Goal: Task Accomplishment & Management: Complete application form

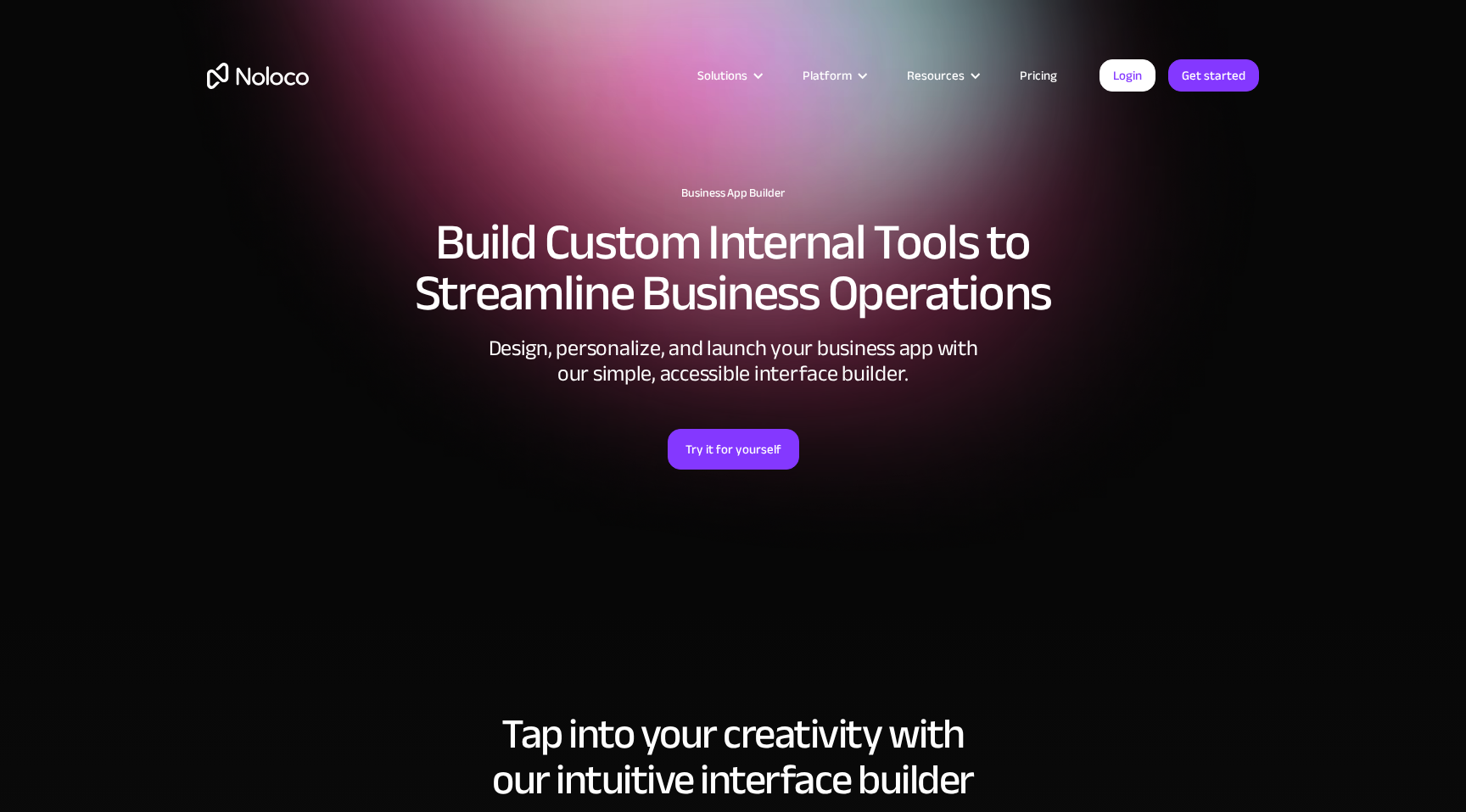
click at [1055, 79] on link "Pricing" at bounding box center [1039, 75] width 80 height 22
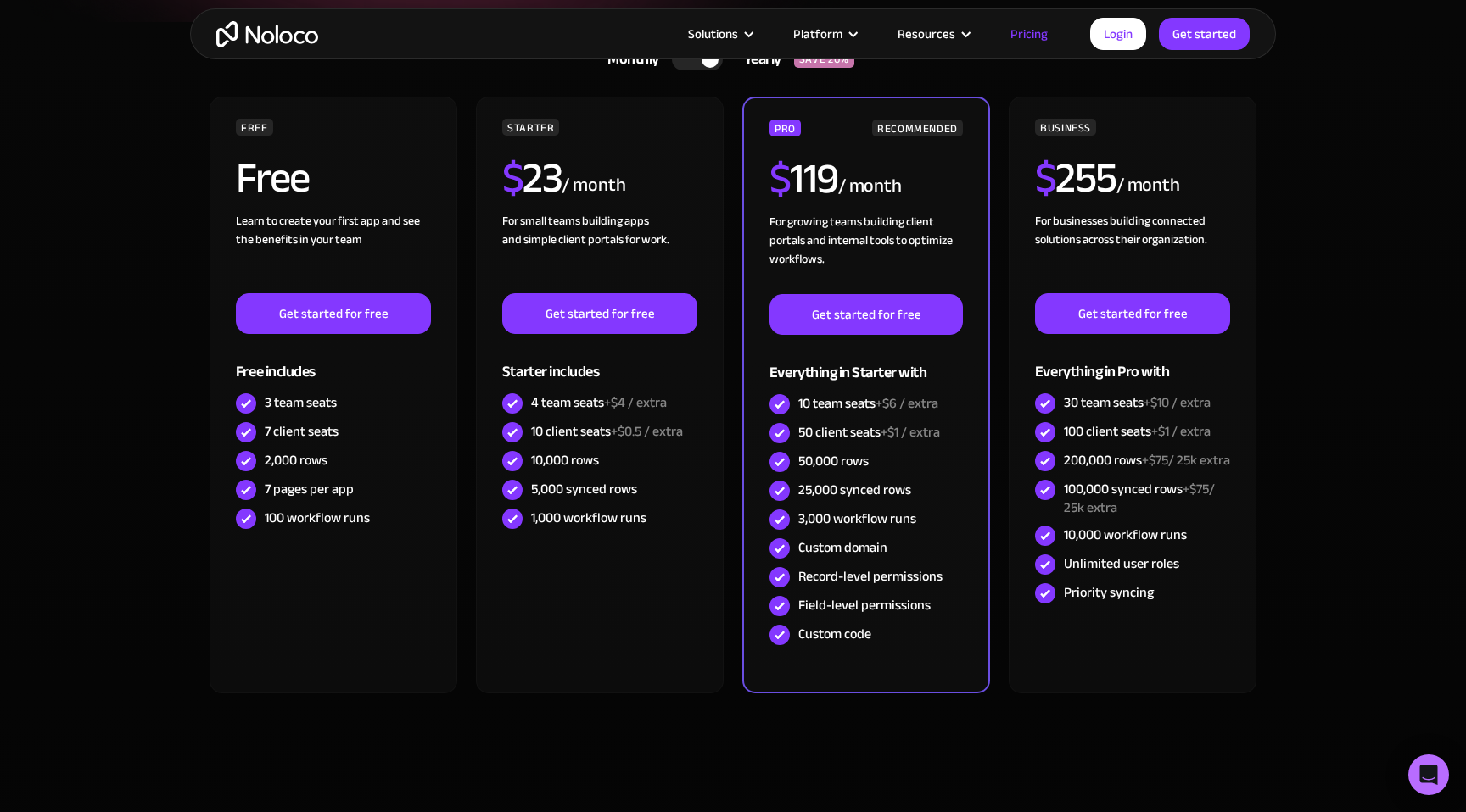
scroll to position [351, 0]
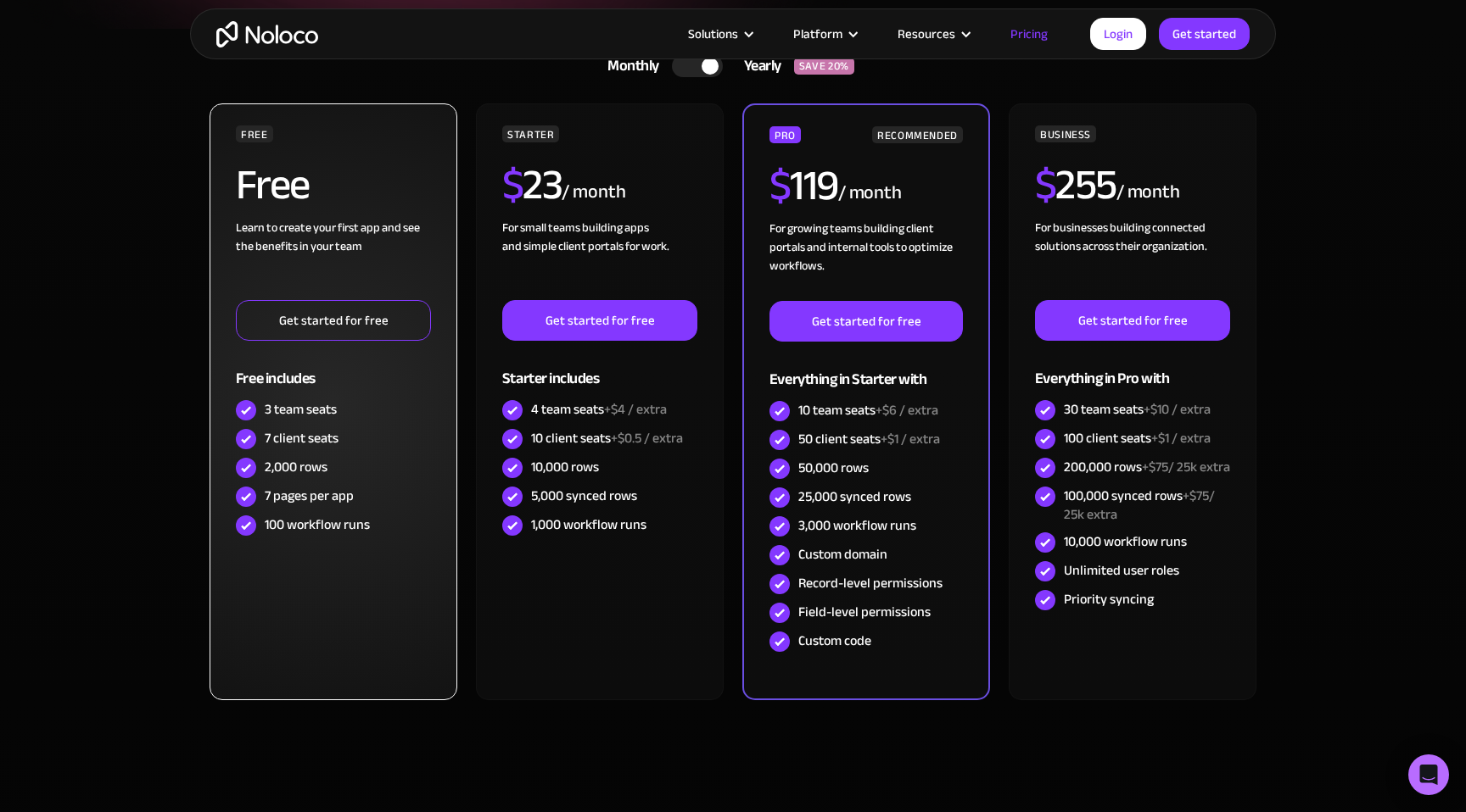
click at [372, 320] on link "Get started for free" at bounding box center [333, 321] width 195 height 41
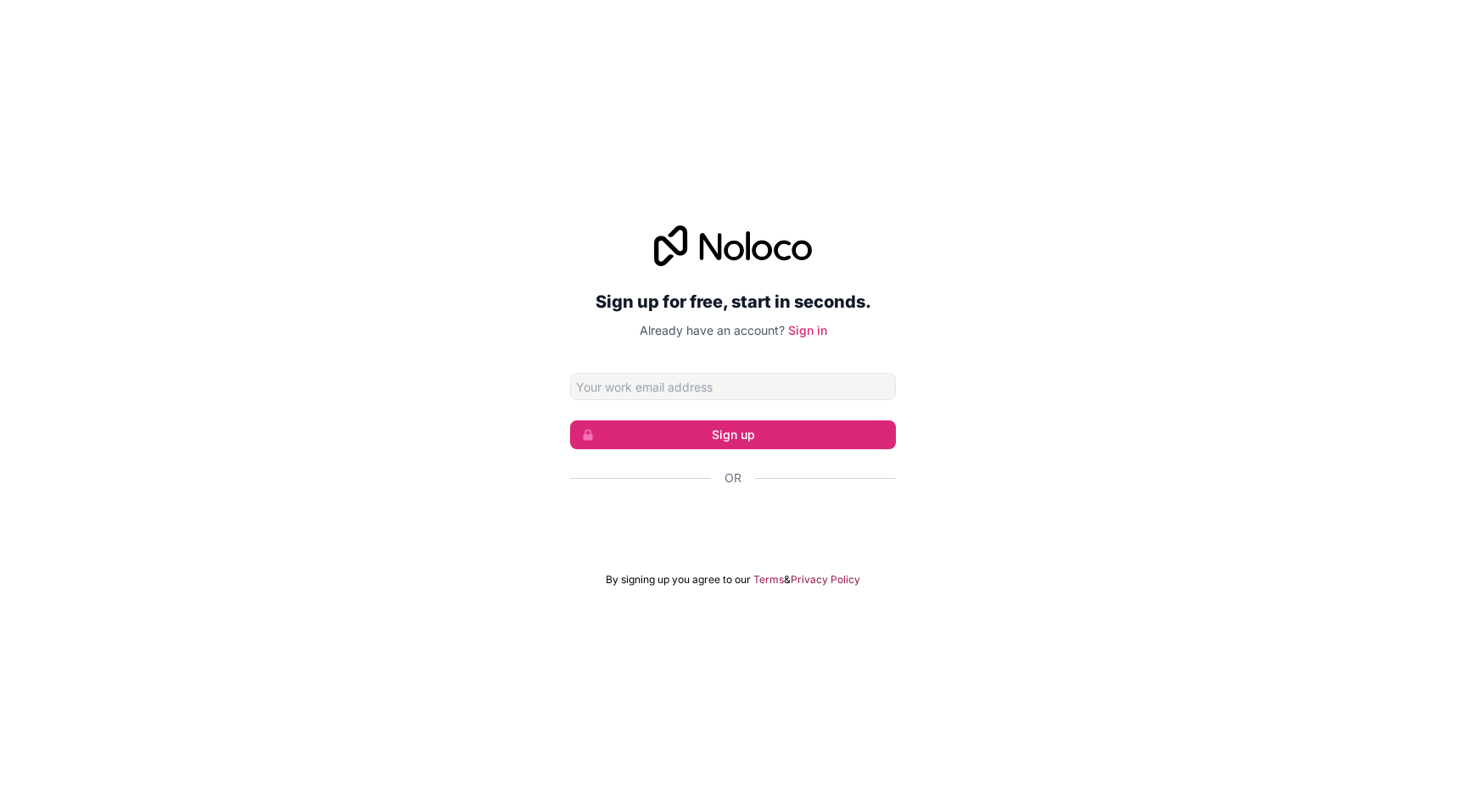
click at [693, 384] on input "Email address" at bounding box center [733, 386] width 325 height 27
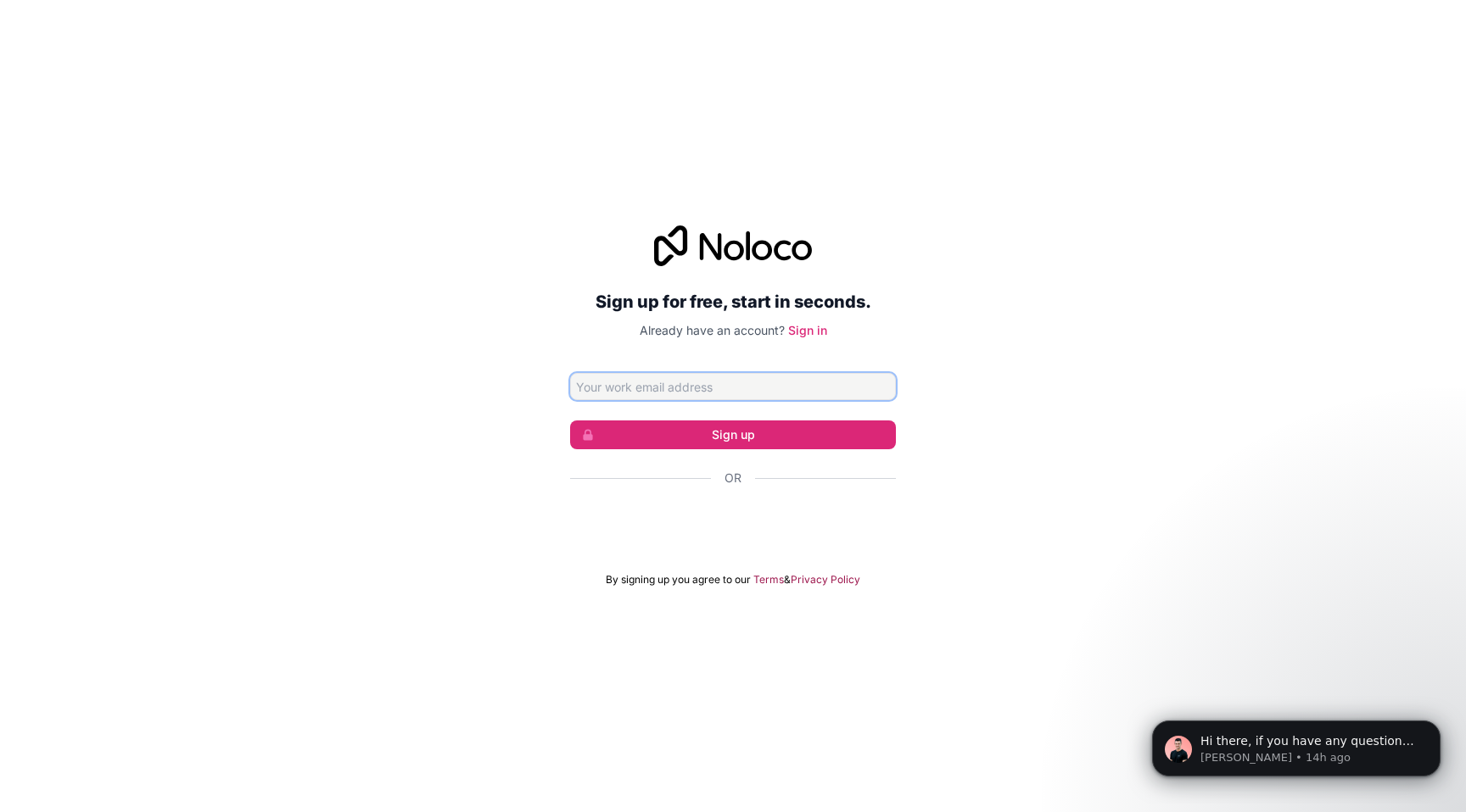
click at [727, 380] on input "Email address" at bounding box center [733, 386] width 325 height 27
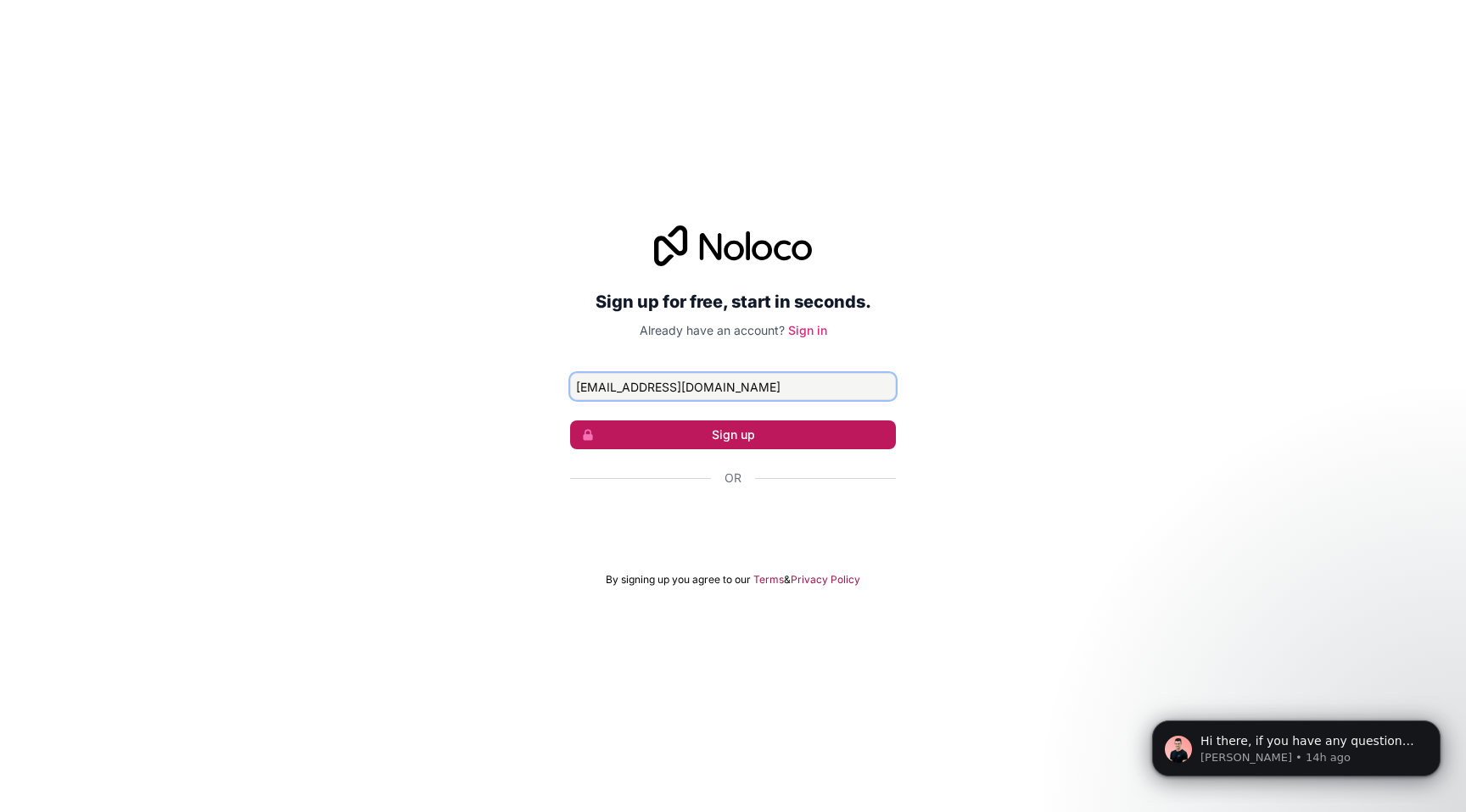
type input "arunram692@gmail.com"
click at [741, 440] on button "Sign up" at bounding box center [733, 434] width 325 height 29
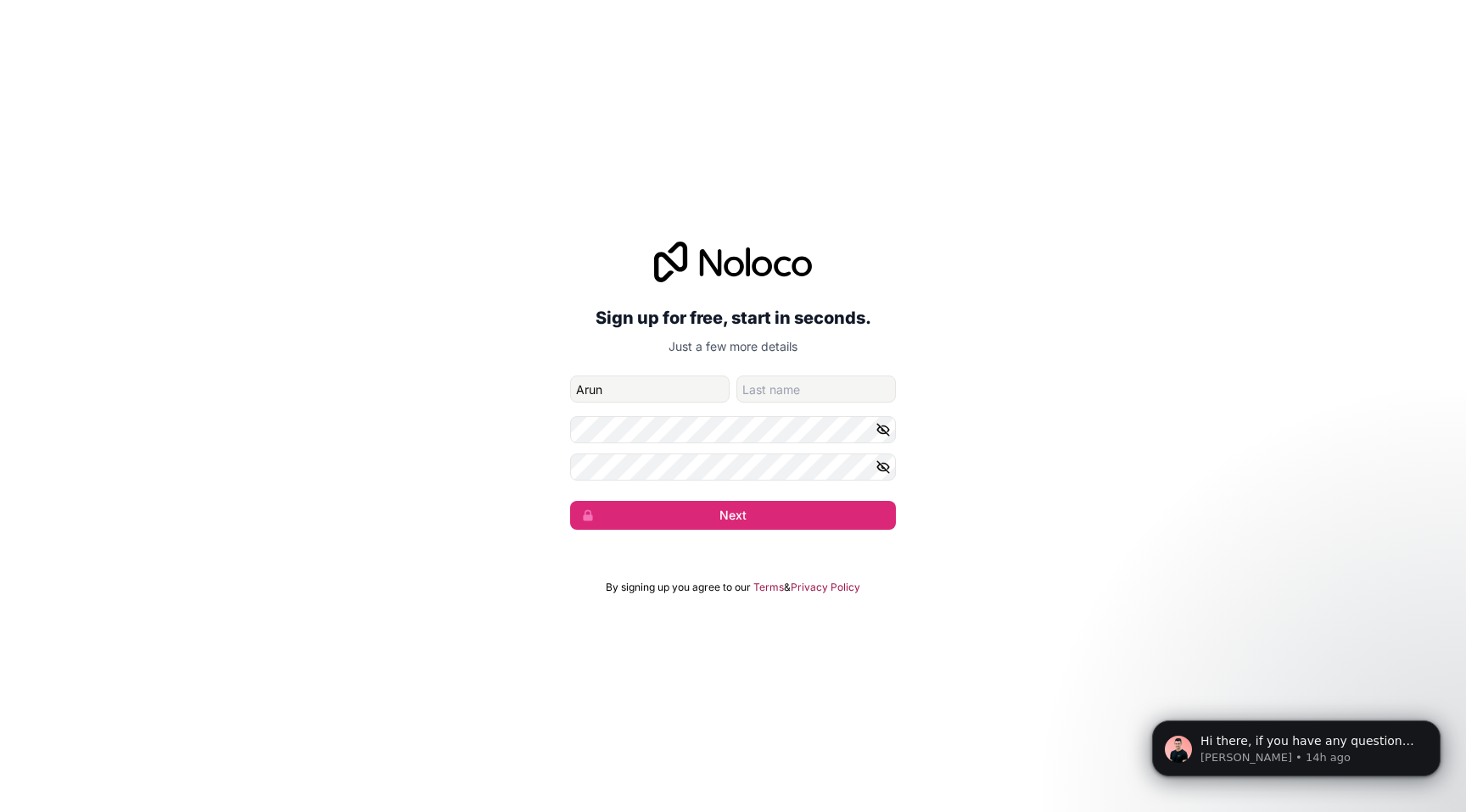
type input "Arun"
type input "Ram"
click at [887, 429] on icon "button" at bounding box center [882, 429] width 15 height 15
click at [877, 467] on icon "button" at bounding box center [882, 467] width 12 height 8
click at [811, 519] on button "Next" at bounding box center [733, 515] width 325 height 29
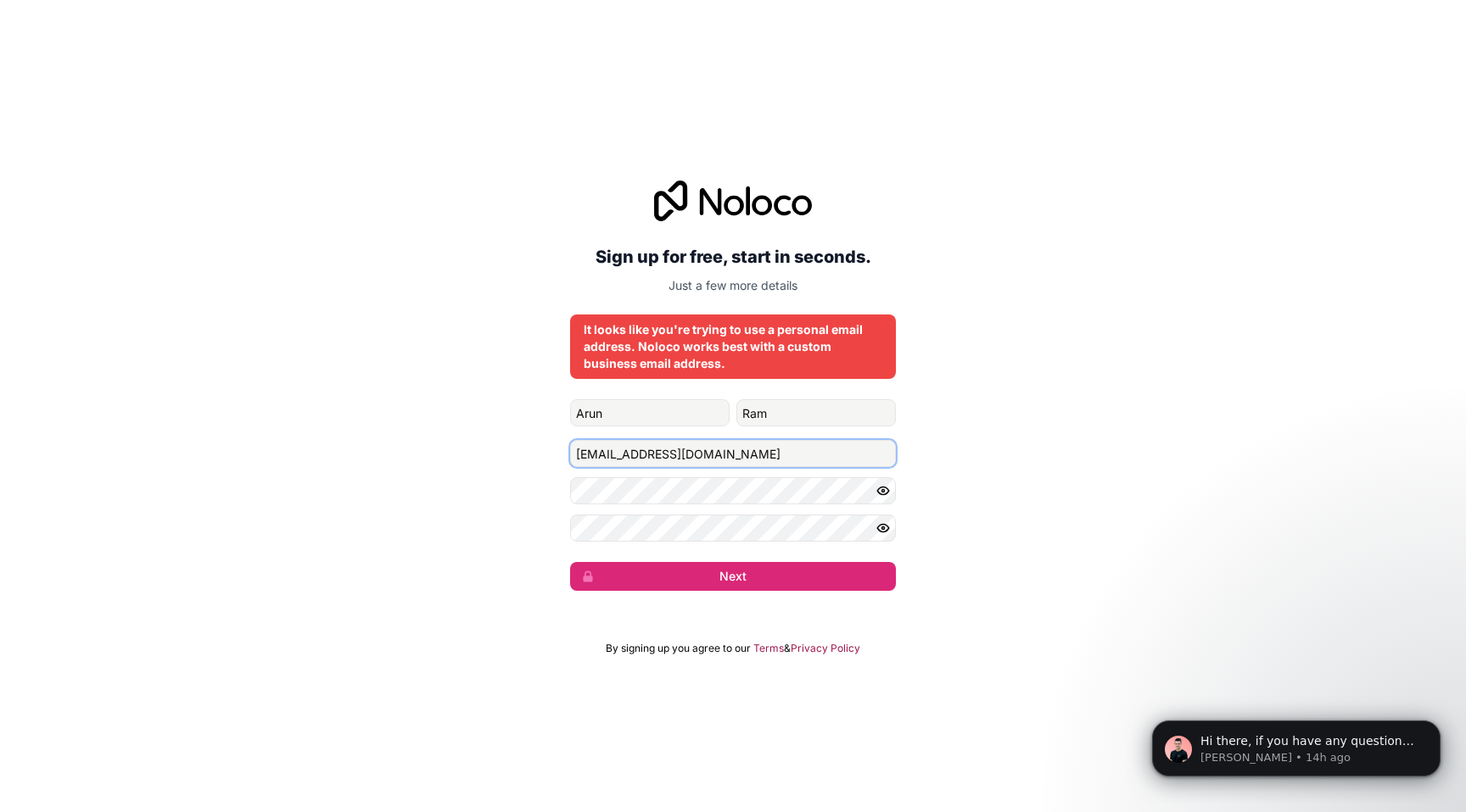
drag, startPoint x: 646, startPoint y: 455, endPoint x: 526, endPoint y: 461, distance: 120.1
click at [526, 461] on div "Sign up for free, start in seconds. Just a few more details It looks like you'r…" at bounding box center [733, 386] width 1466 height 457
click at [672, 460] on input "arunram692@gmail.com" at bounding box center [733, 453] width 325 height 27
click at [646, 457] on input "arunram692@gmail.com" at bounding box center [733, 453] width 325 height 27
click at [620, 457] on input "arun@gmail.com" at bounding box center [733, 453] width 325 height 27
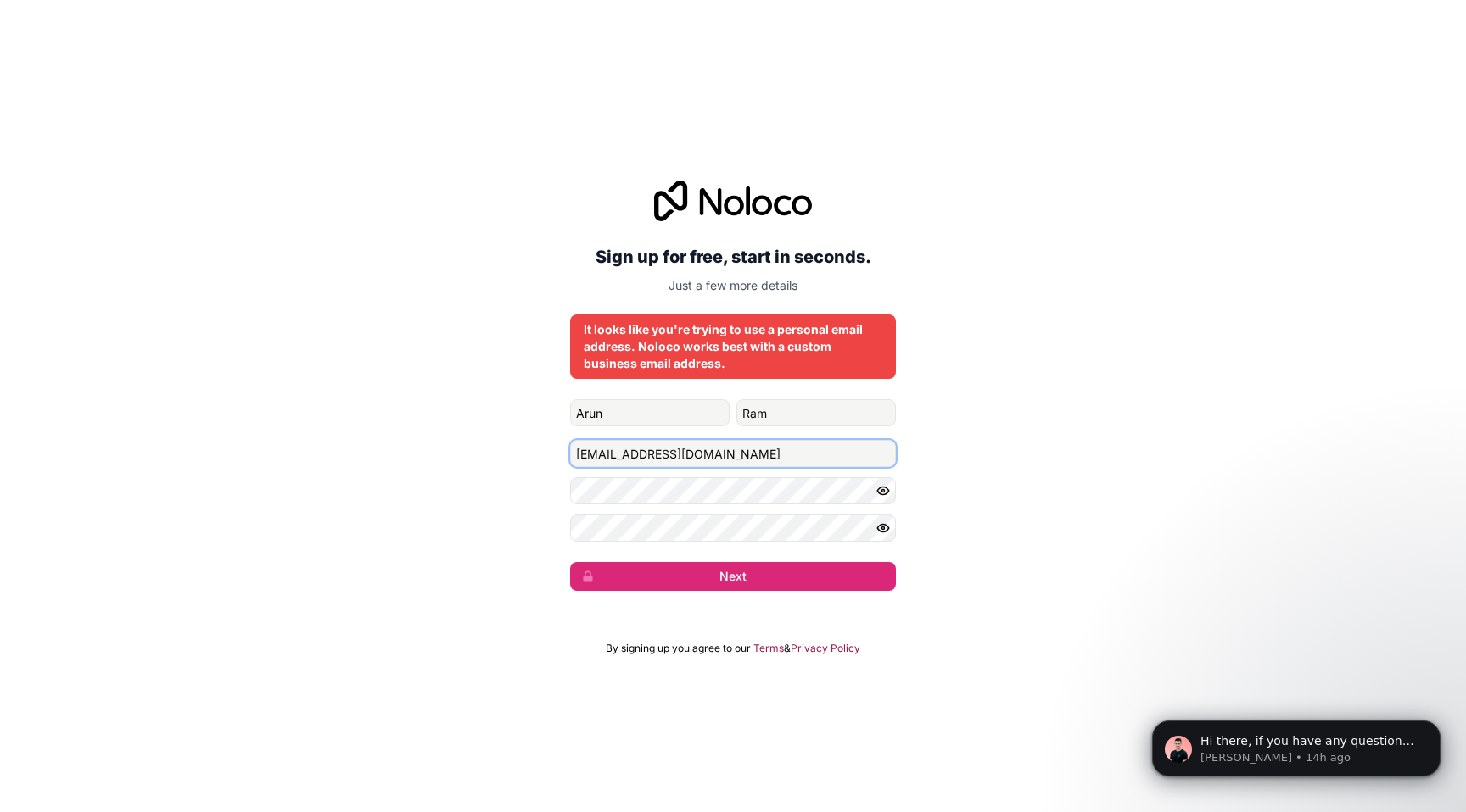
click at [620, 457] on input "arun@gmail.com" at bounding box center [733, 453] width 325 height 27
click at [679, 457] on input "arun@ohoh.com" at bounding box center [733, 453] width 325 height 27
click at [598, 454] on input "arun@ohoh.in" at bounding box center [733, 453] width 325 height 27
type input "arunram@ohoh.in"
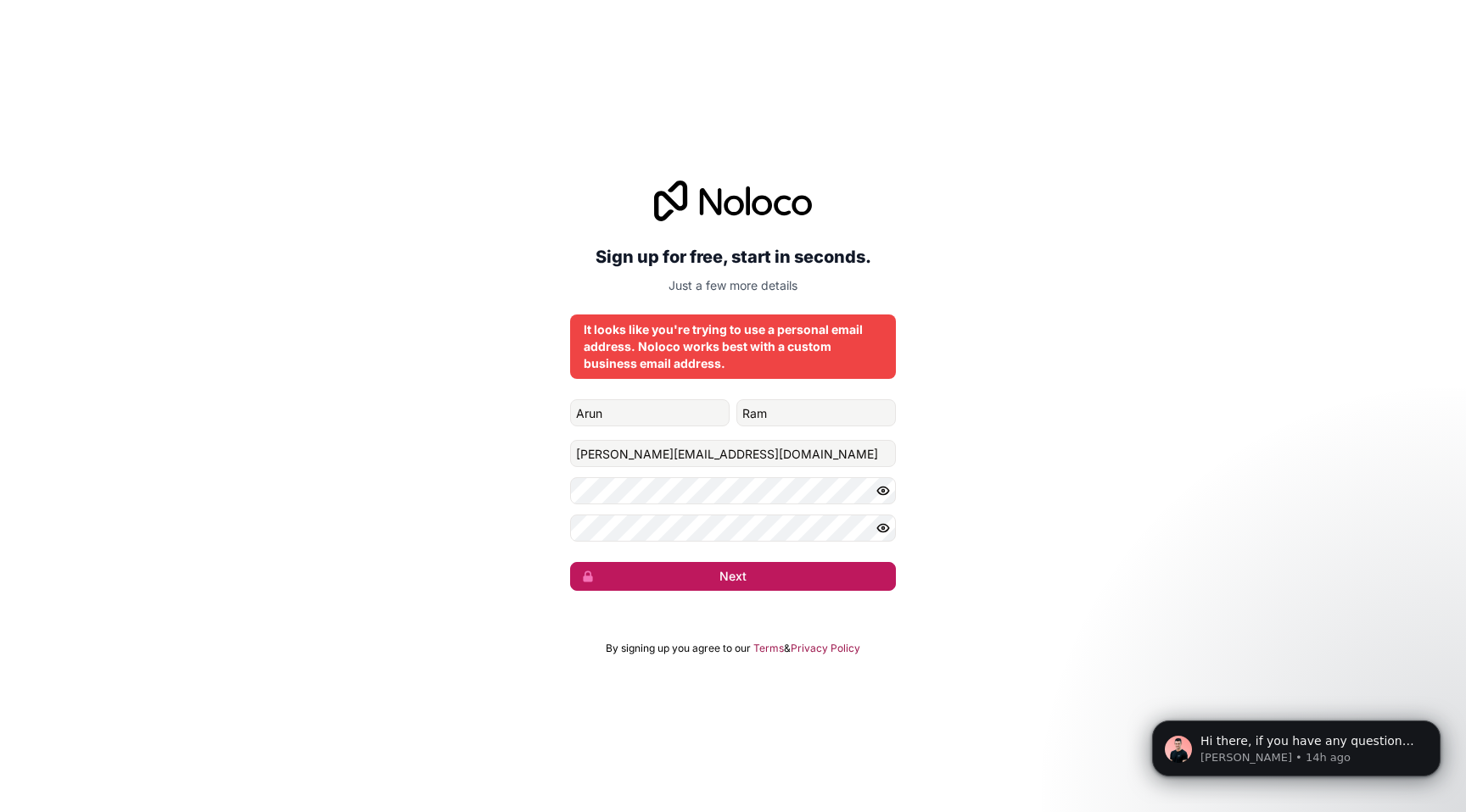
click at [711, 574] on button "Next" at bounding box center [733, 576] width 325 height 29
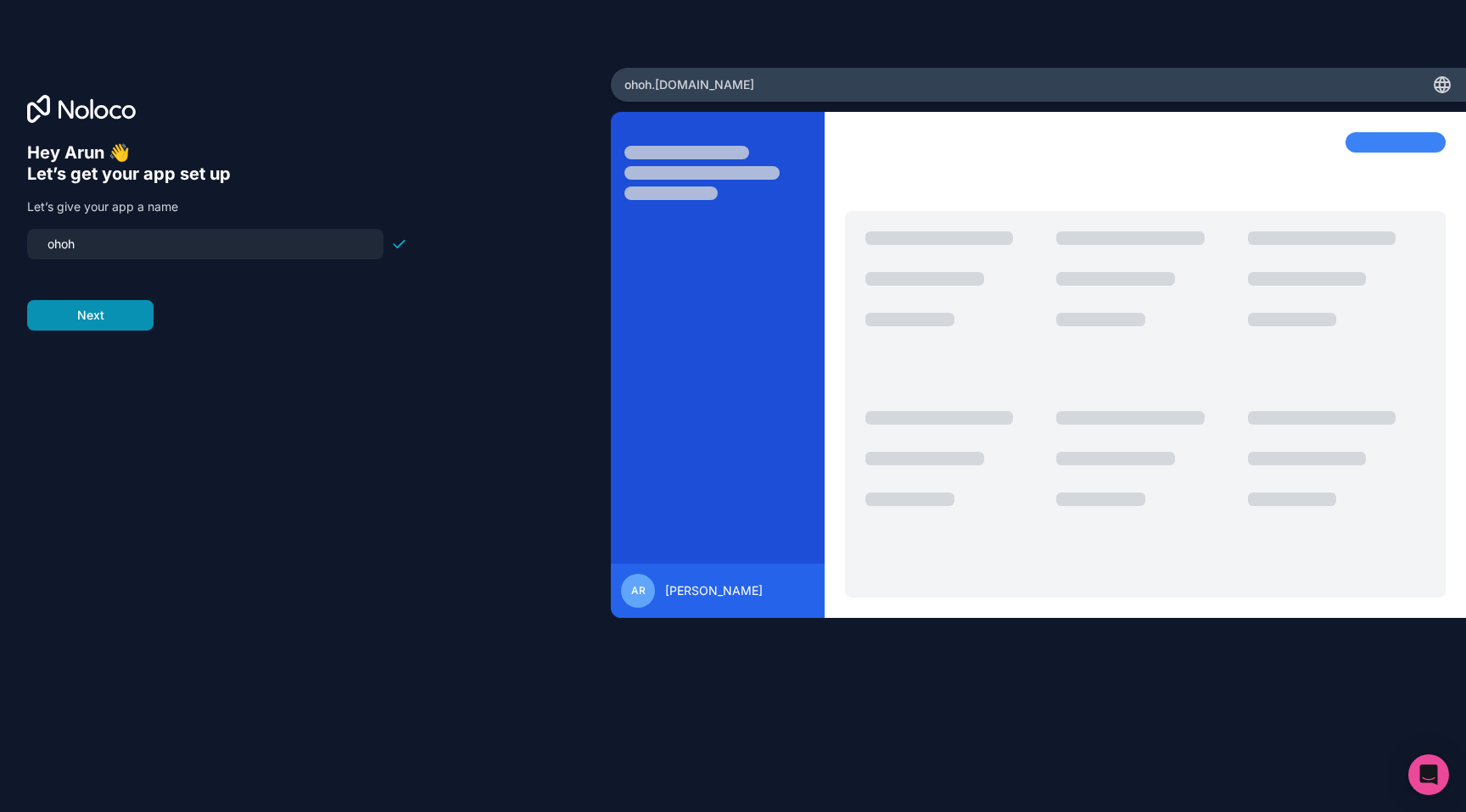
click at [123, 311] on button "Next" at bounding box center [90, 316] width 127 height 30
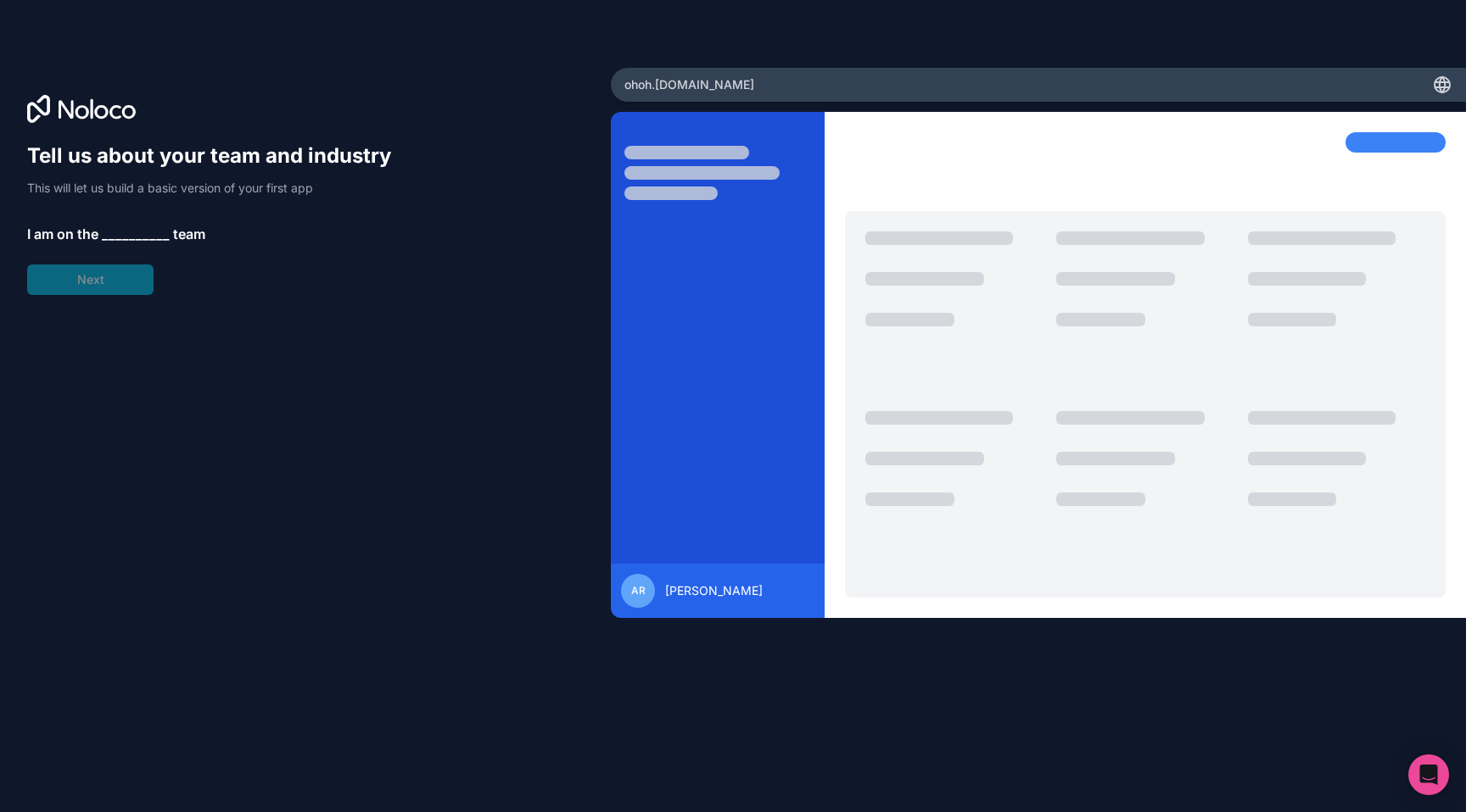
click at [107, 232] on span "__________" at bounding box center [136, 233] width 68 height 20
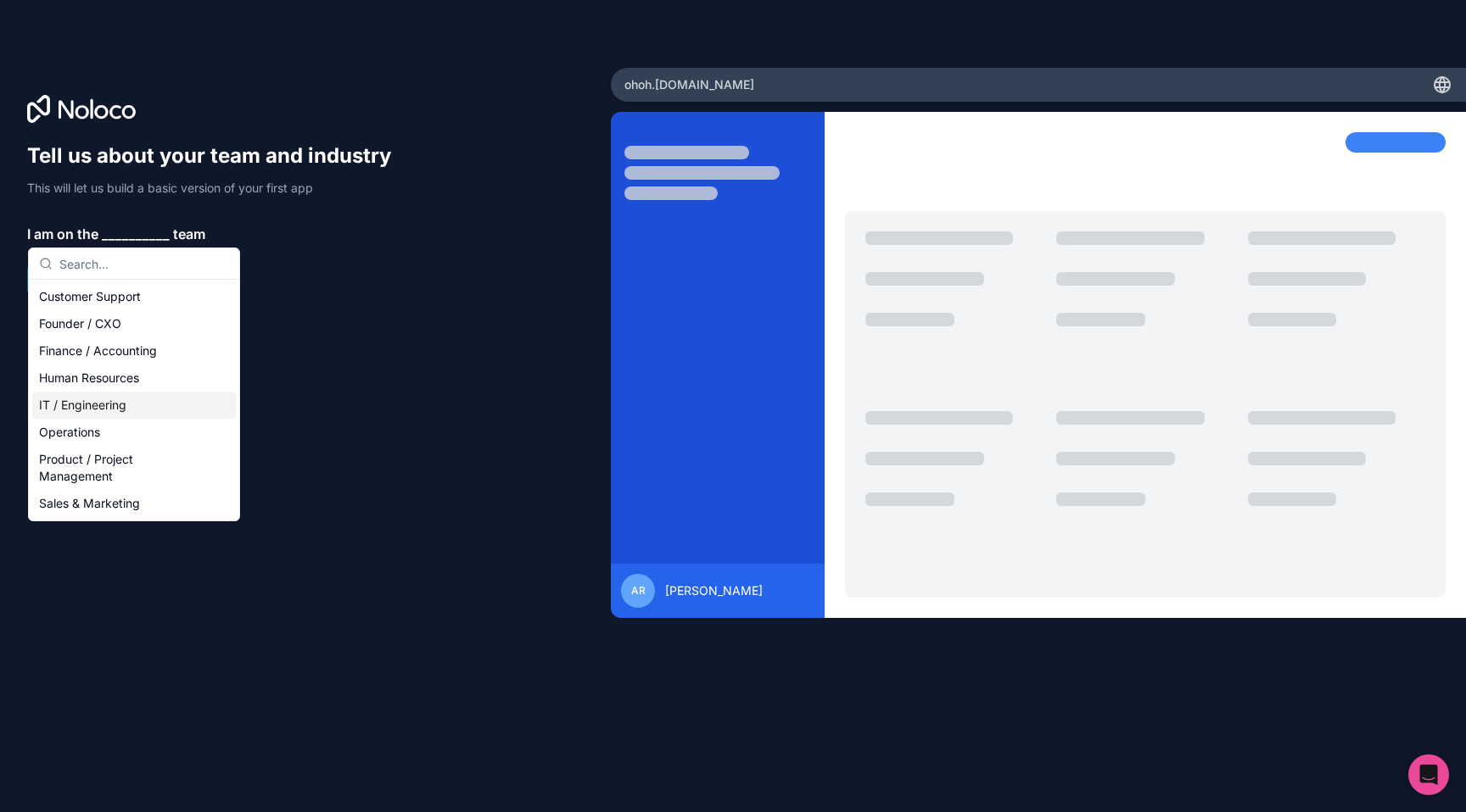
click at [135, 410] on div "IT / Engineering" at bounding box center [134, 405] width 204 height 27
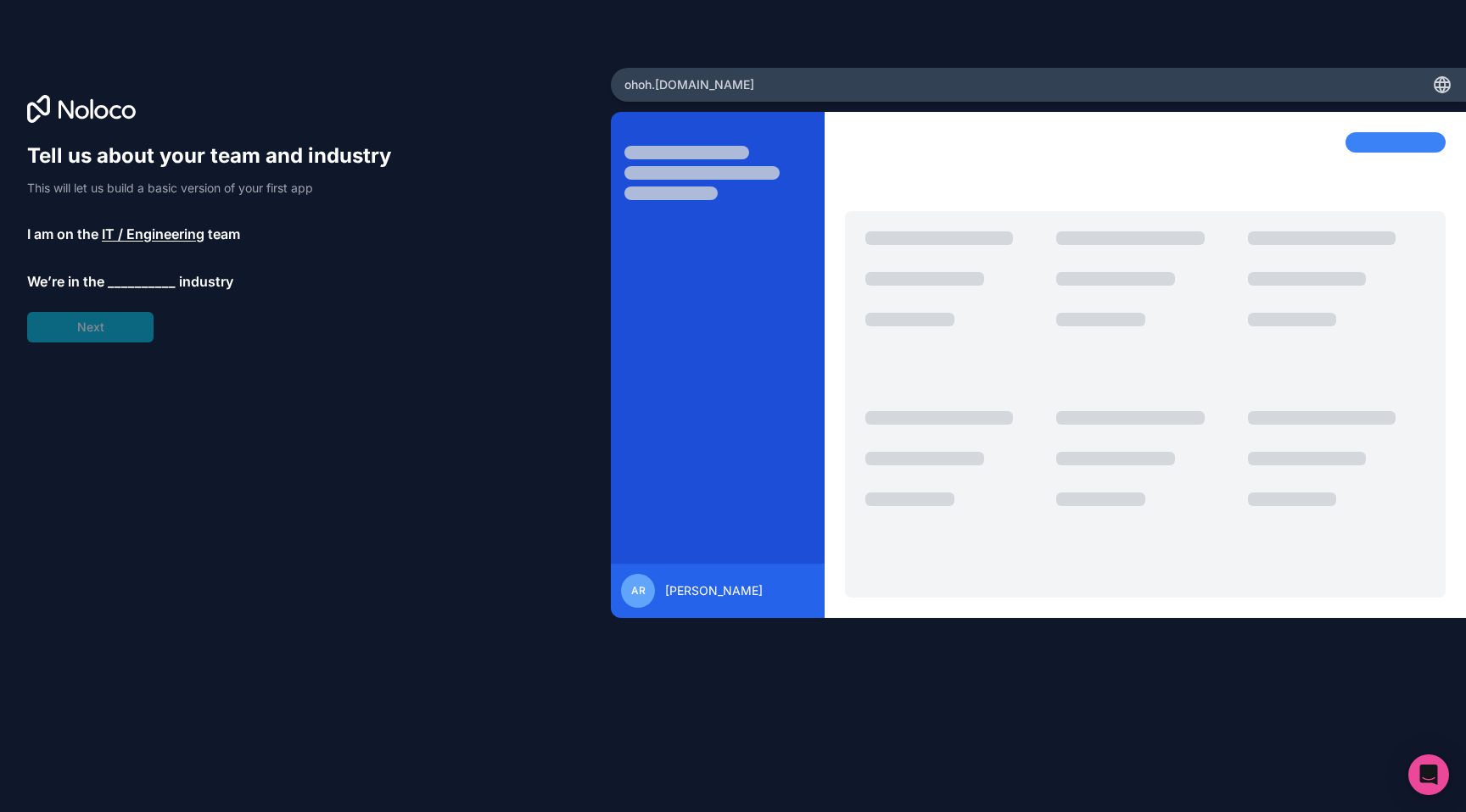
click at [125, 281] on span "__________" at bounding box center [141, 281] width 68 height 20
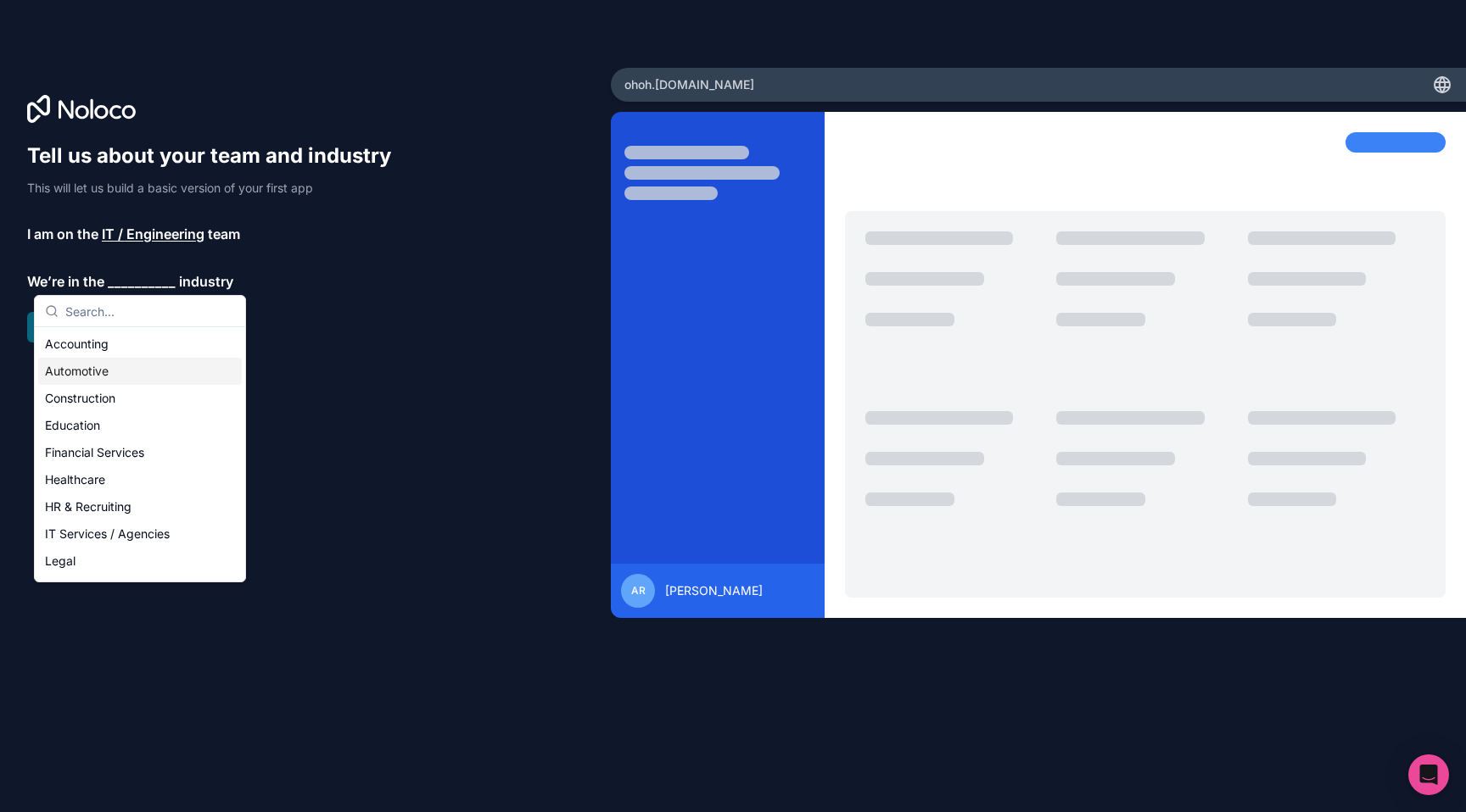
click at [123, 371] on div "Automotive" at bounding box center [140, 371] width 204 height 27
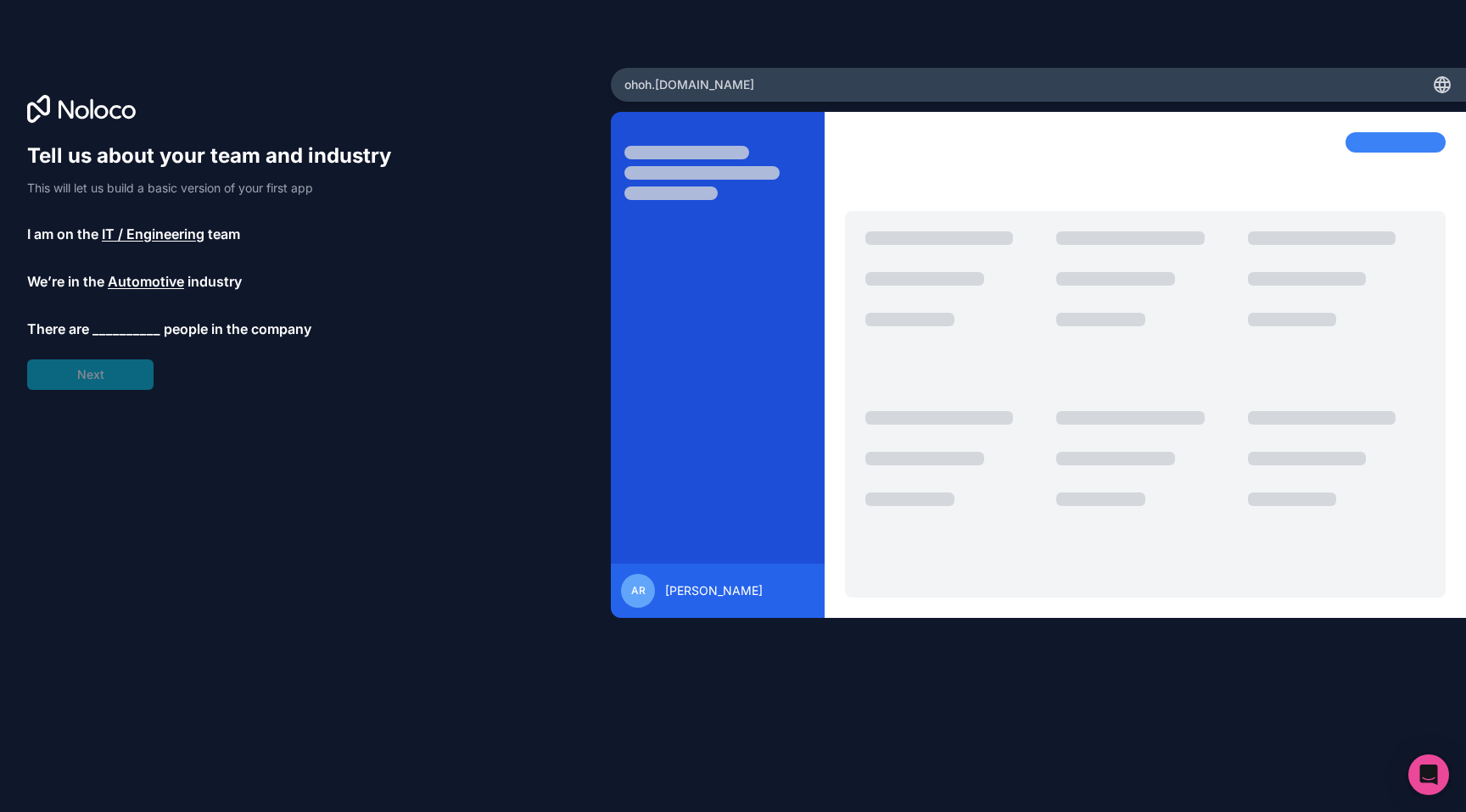
click at [127, 330] on span "__________" at bounding box center [126, 329] width 68 height 20
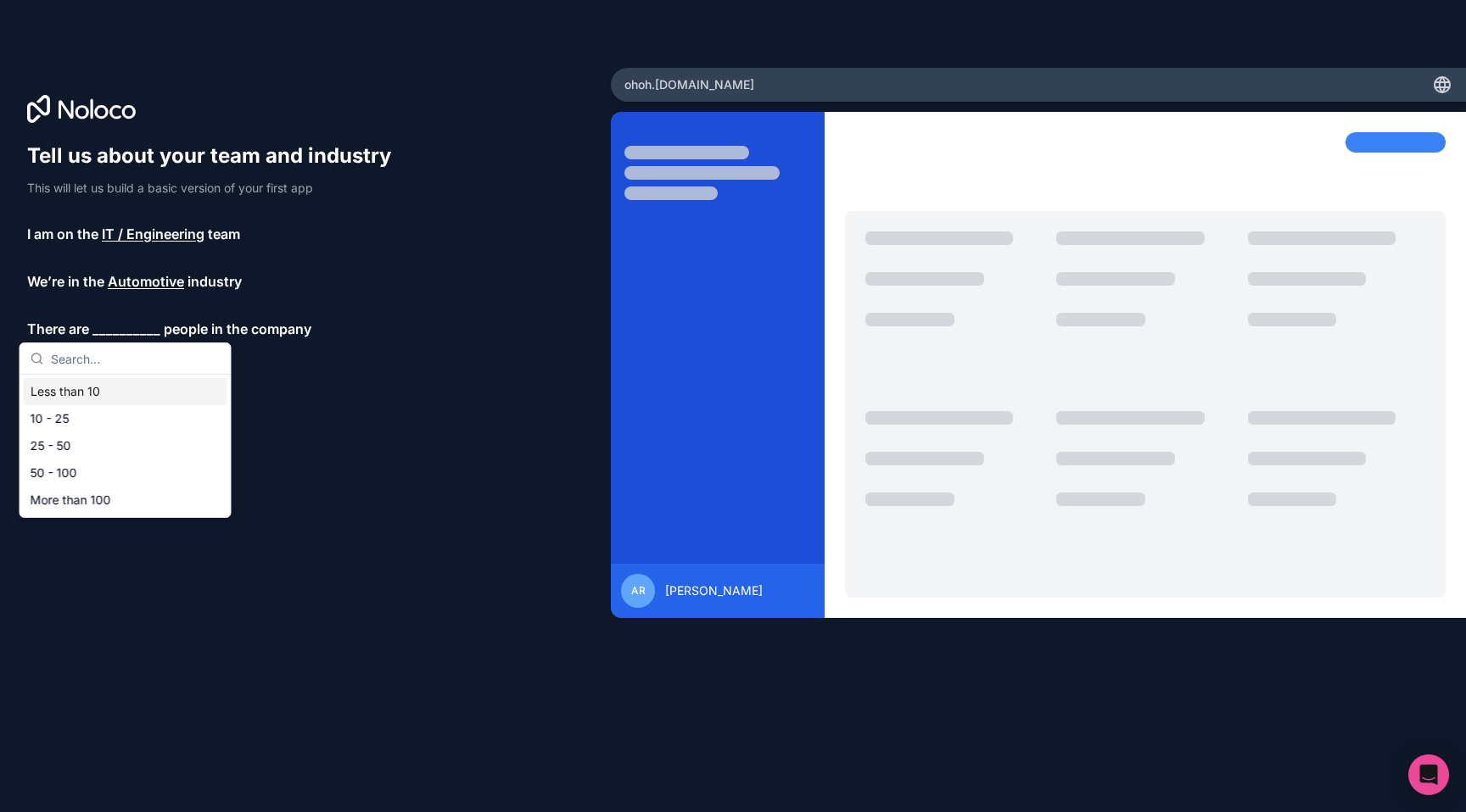
click at [118, 387] on div "Less than 10" at bounding box center [126, 392] width 204 height 27
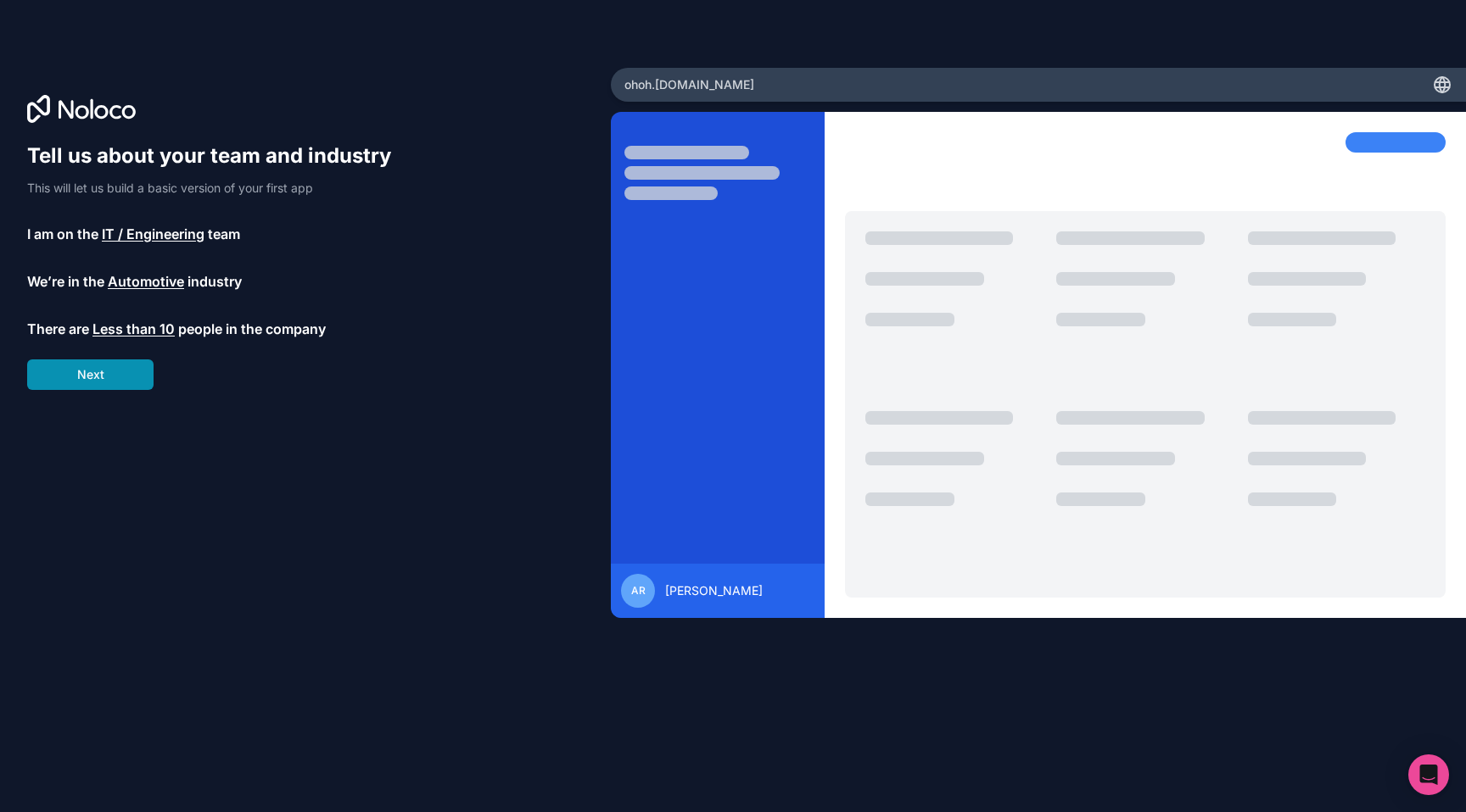
click at [106, 377] on button "Next" at bounding box center [90, 375] width 127 height 30
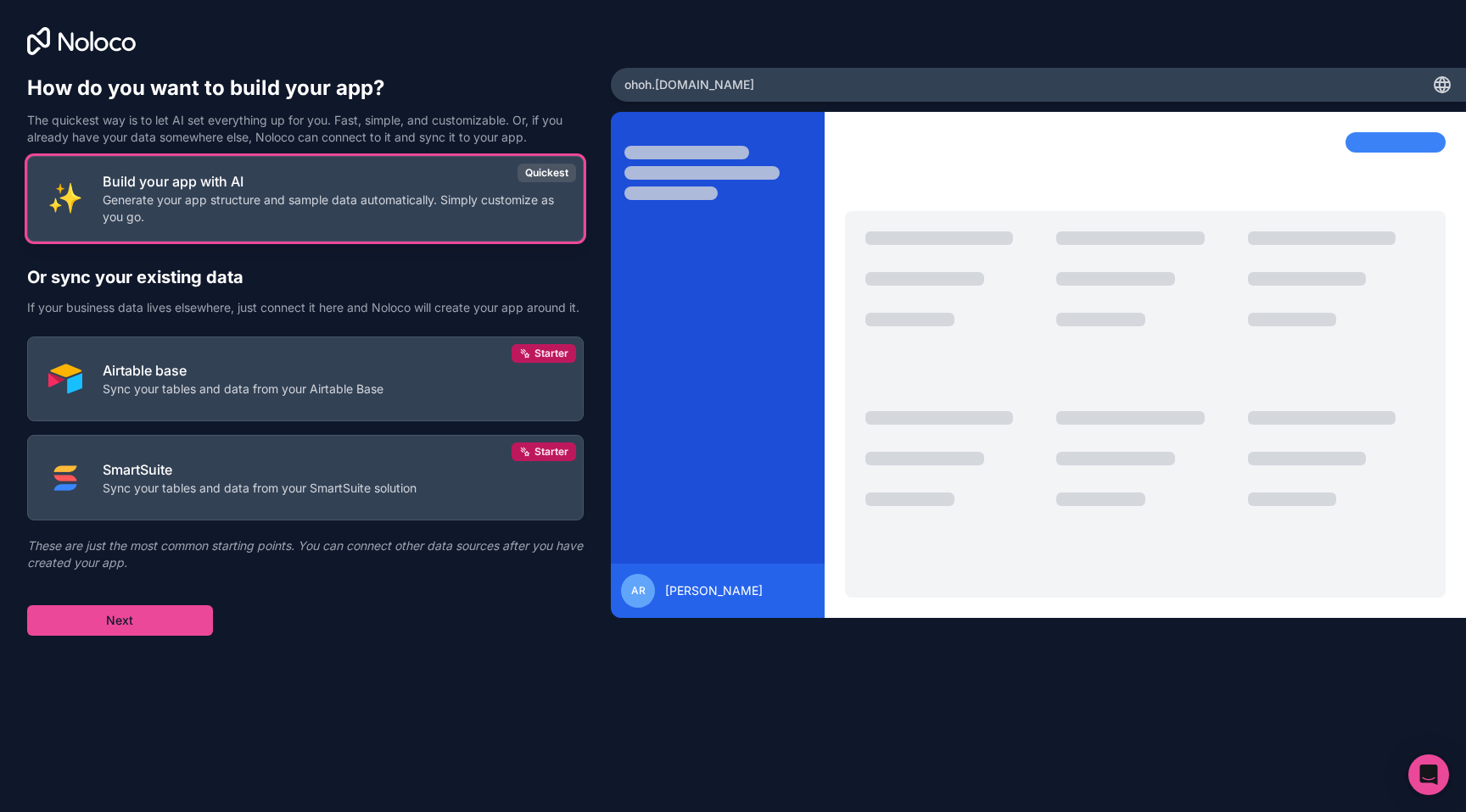
click at [400, 211] on p "Generate your app structure and sample data automatically. Simply customize as …" at bounding box center [333, 208] width 459 height 34
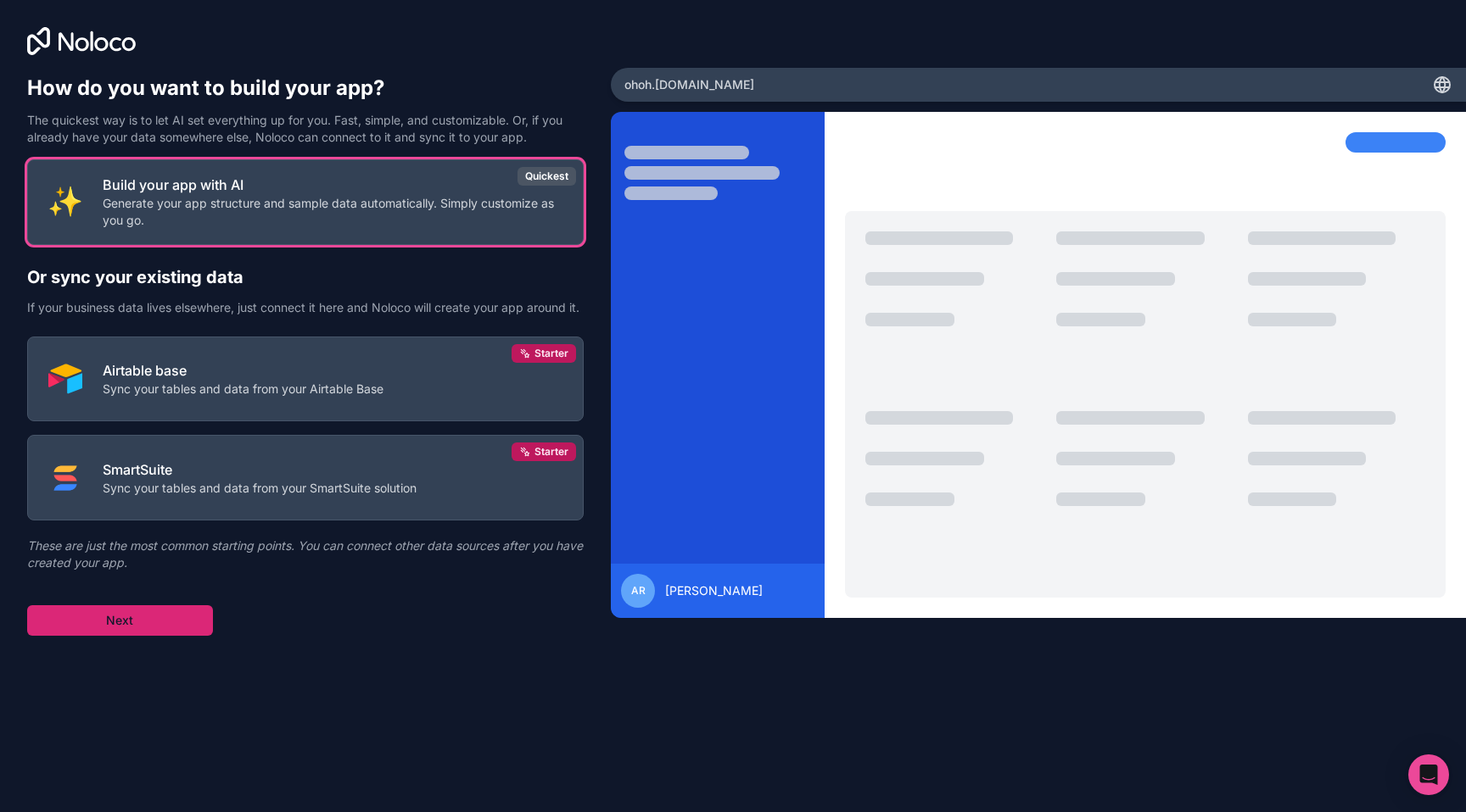
click at [168, 636] on button "Next" at bounding box center [120, 621] width 185 height 30
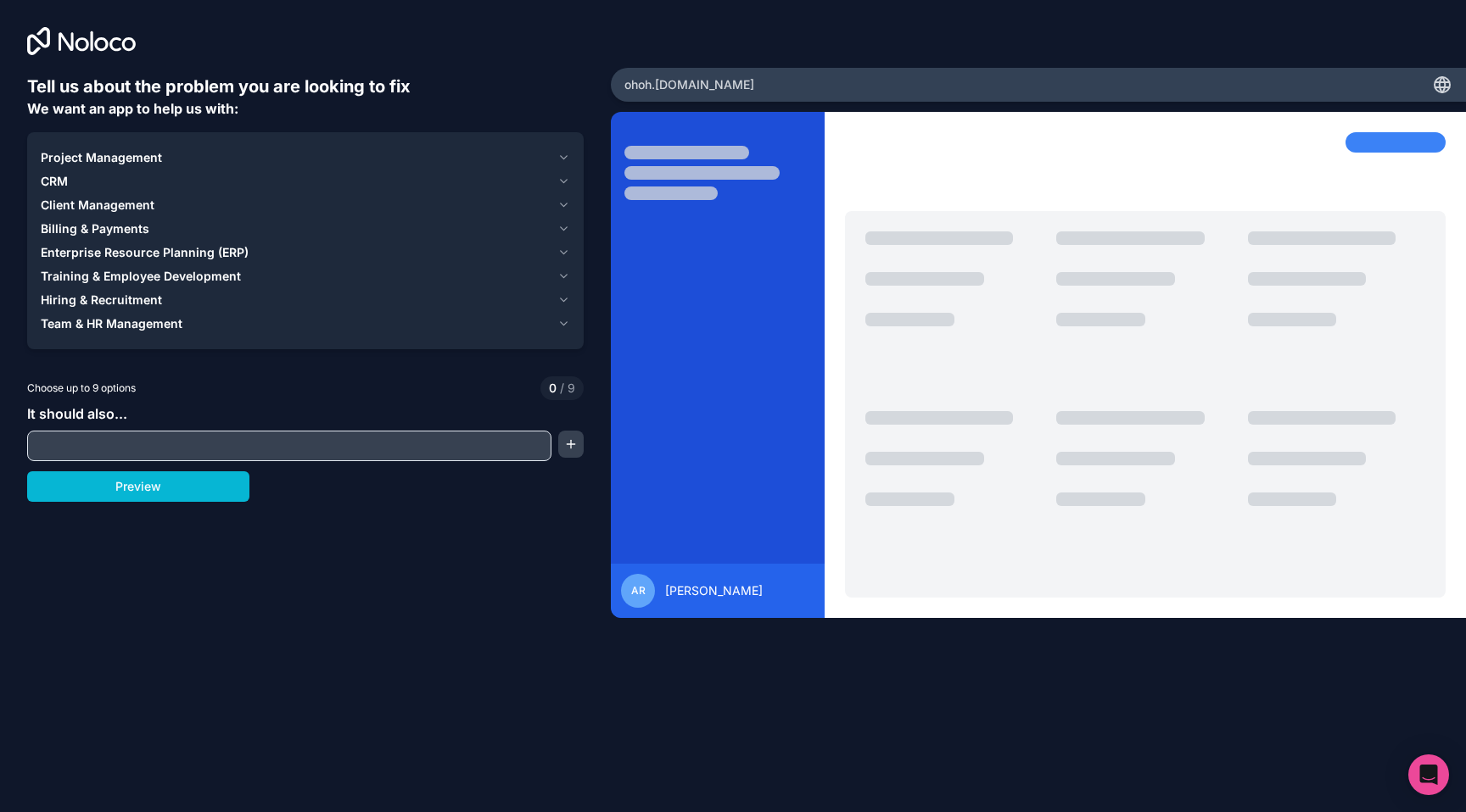
click at [564, 155] on icon "button" at bounding box center [563, 157] width 12 height 13
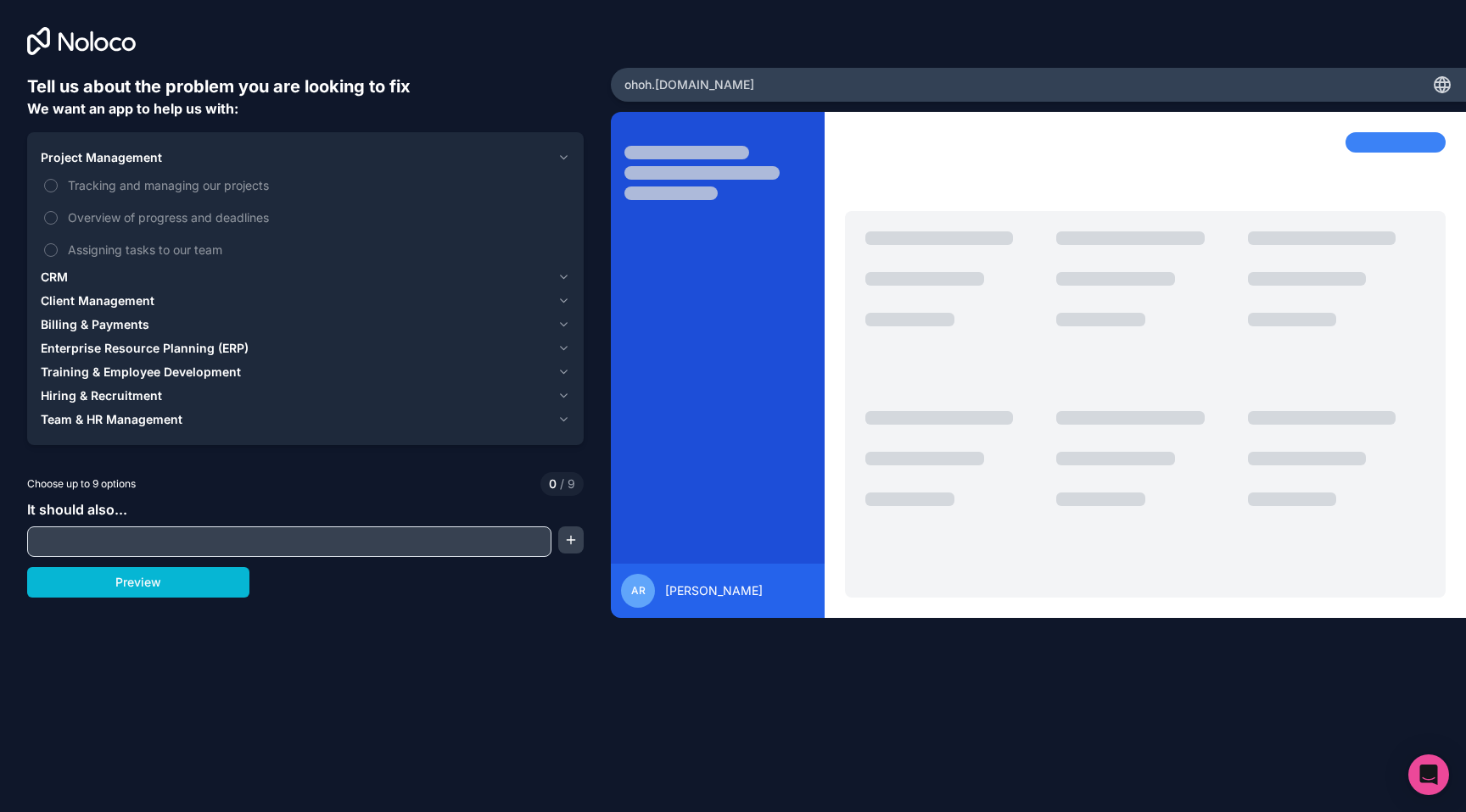
click at [564, 155] on icon "button" at bounding box center [563, 157] width 12 height 13
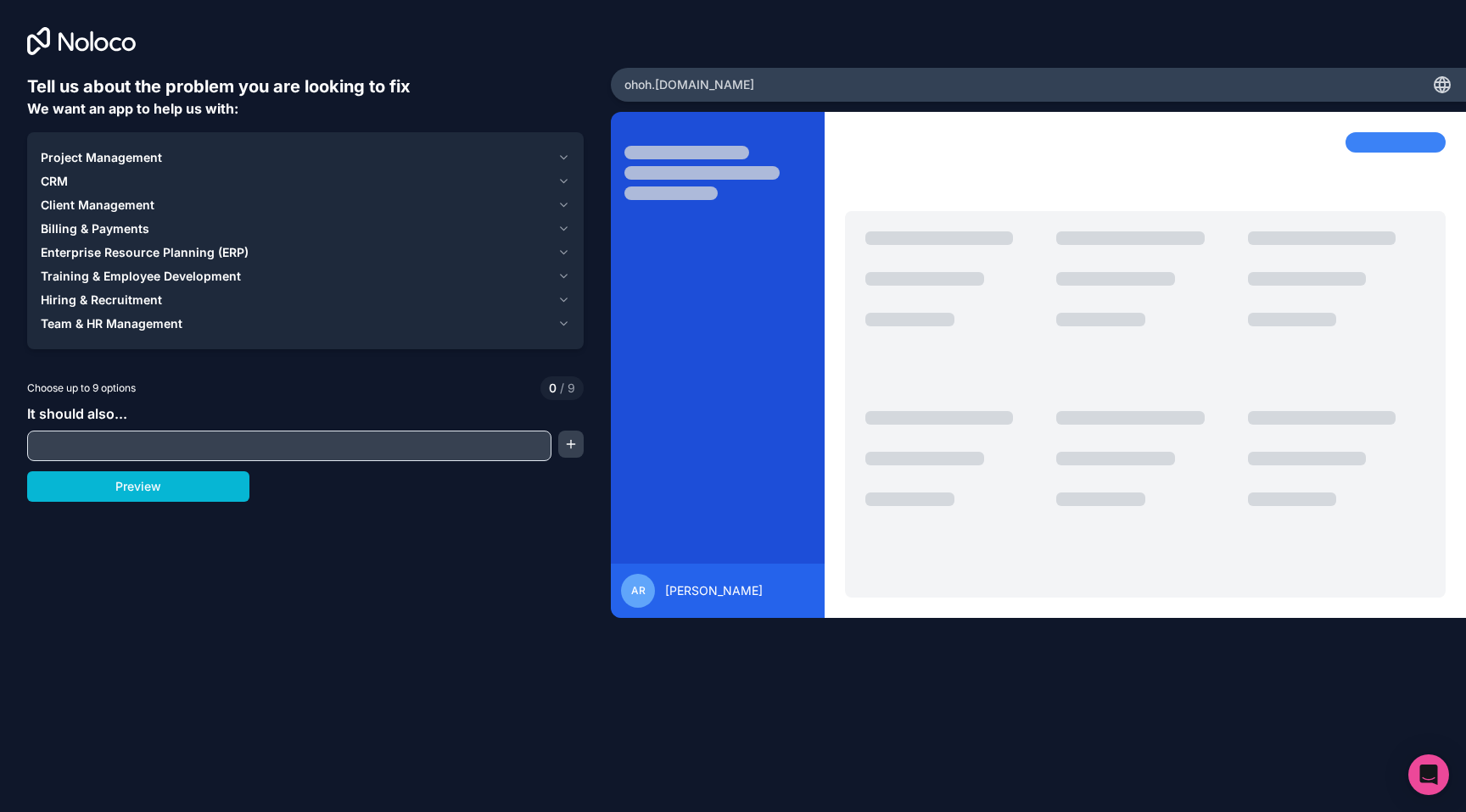
click at [564, 155] on icon "button" at bounding box center [563, 157] width 12 height 13
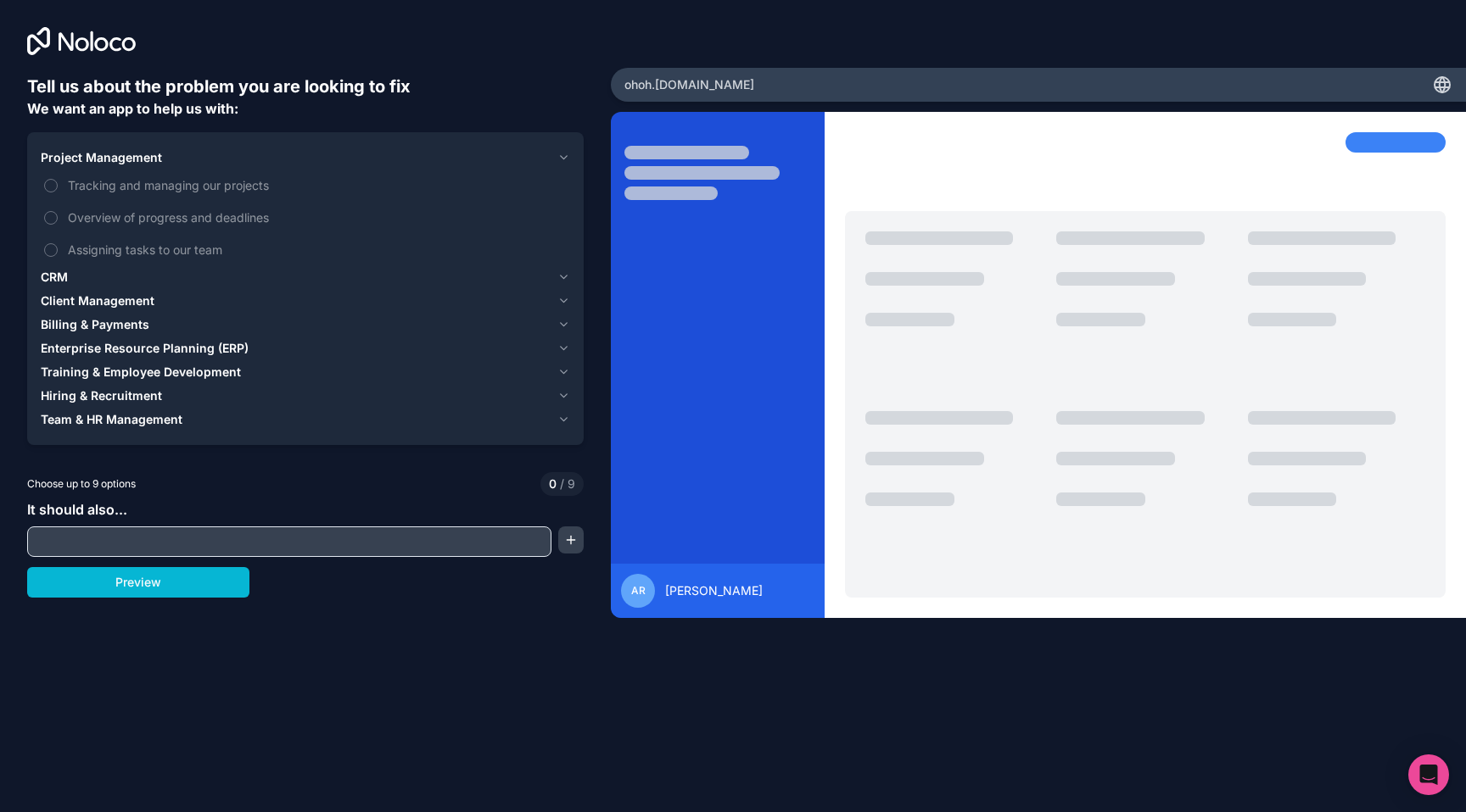
click at [564, 155] on icon "button" at bounding box center [563, 157] width 12 height 13
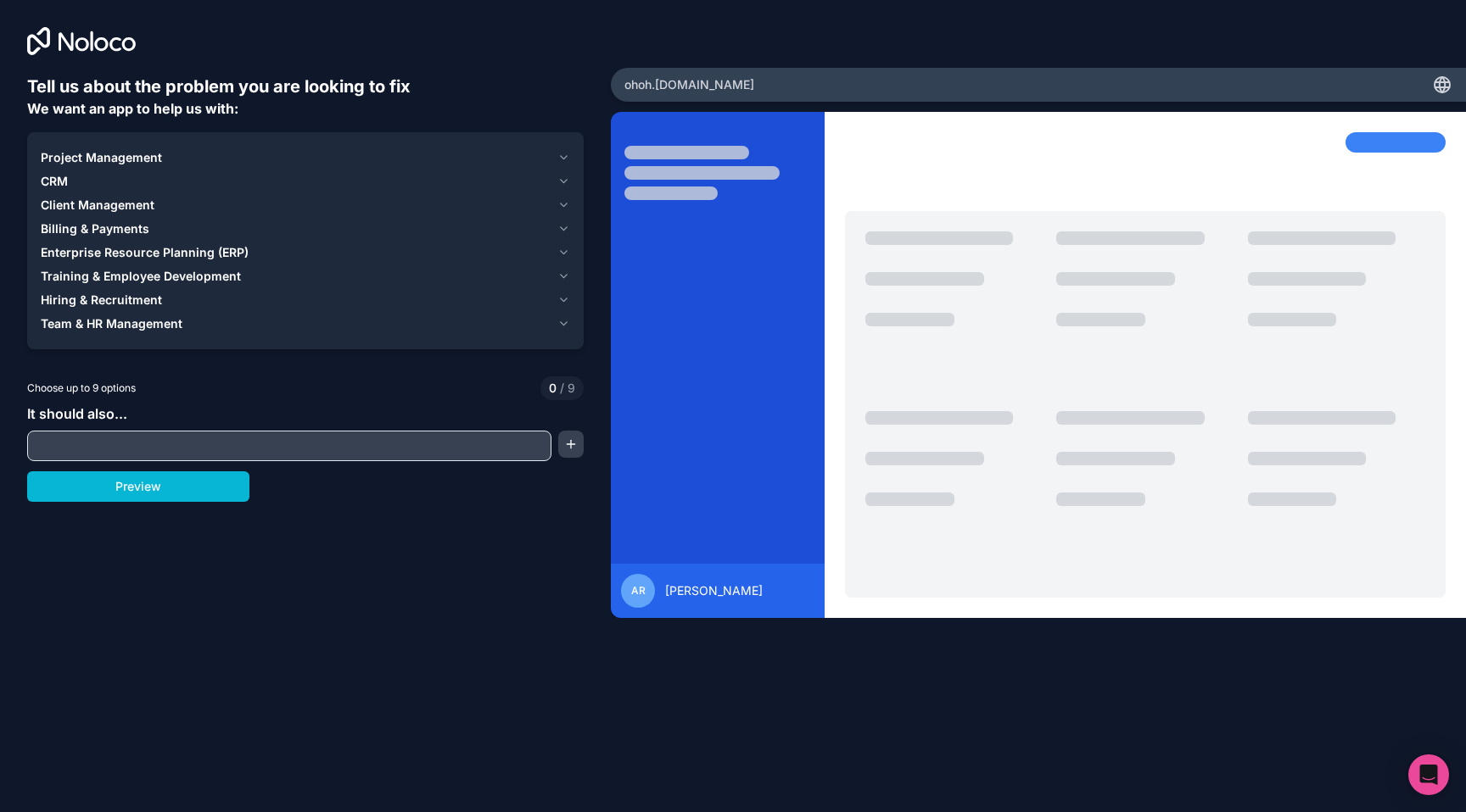
click at [61, 176] on span "CRM" at bounding box center [54, 181] width 27 height 17
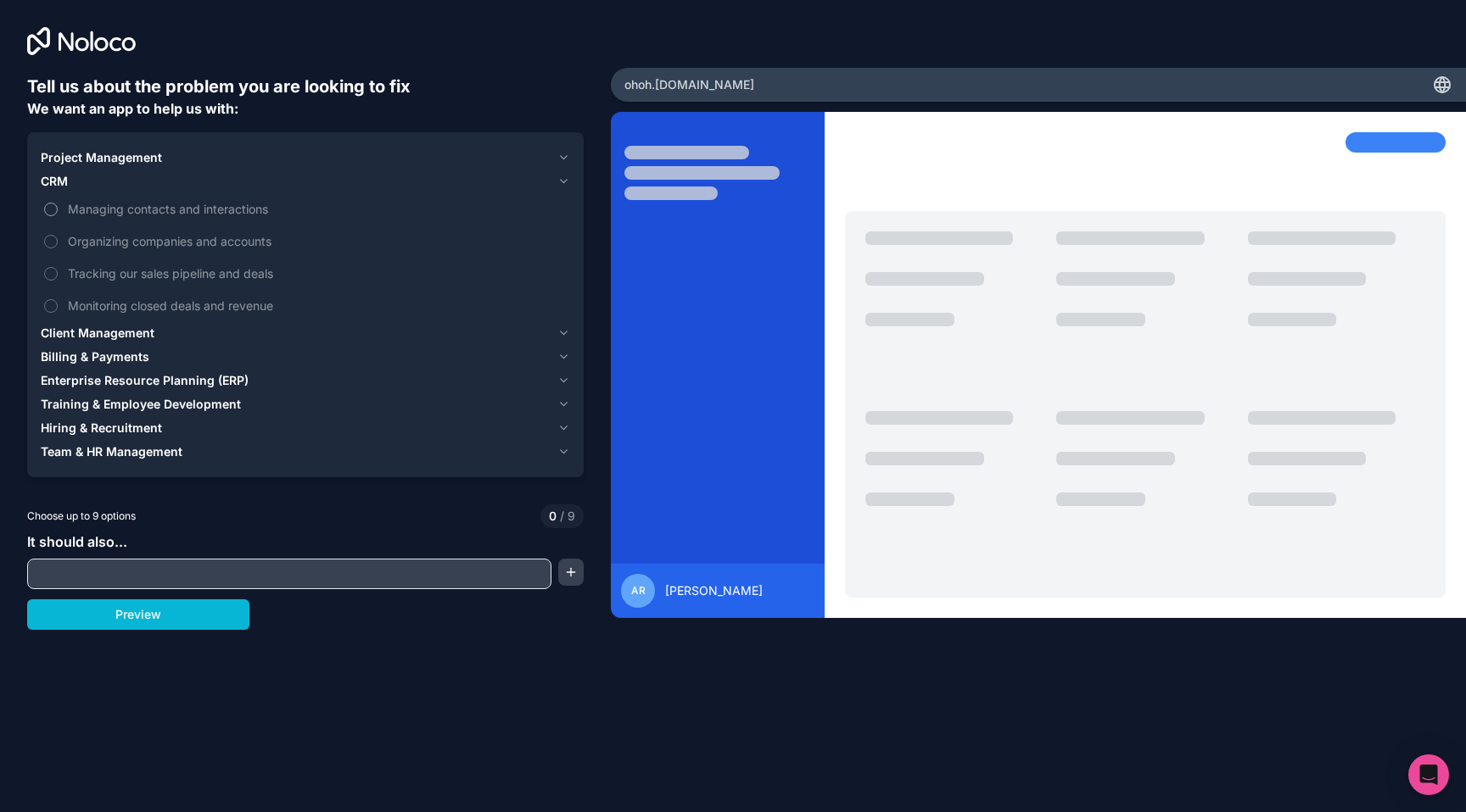
click at [66, 205] on label "Managing contacts and interactions" at bounding box center [305, 208] width 529 height 31
click at [58, 205] on button "Managing contacts and interactions" at bounding box center [51, 209] width 13 height 13
click at [60, 275] on label "Tracking our sales pipeline and deals" at bounding box center [305, 273] width 529 height 31
click at [58, 275] on button "Tracking our sales pipeline and deals" at bounding box center [51, 273] width 13 height 13
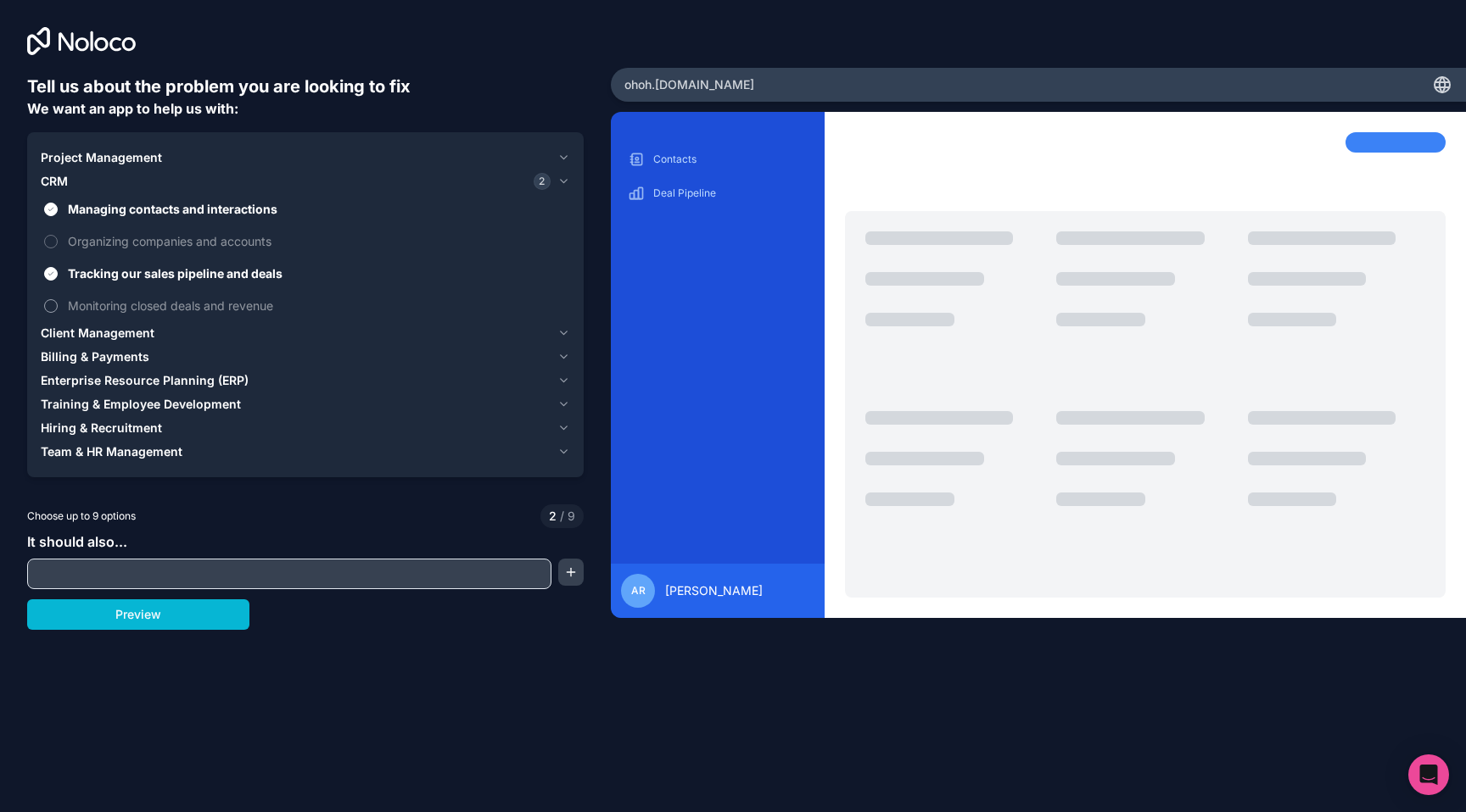
click at [65, 301] on label "Monitoring closed deals and revenue" at bounding box center [305, 305] width 529 height 31
click at [58, 301] on button "Monitoring closed deals and revenue" at bounding box center [51, 306] width 13 height 13
click at [65, 301] on label "Monitoring closed deals and revenue" at bounding box center [305, 305] width 529 height 31
click at [58, 301] on button "Monitoring closed deals and revenue" at bounding box center [51, 306] width 13 height 13
click at [65, 301] on label "Monitoring closed deals and revenue" at bounding box center [305, 305] width 529 height 31
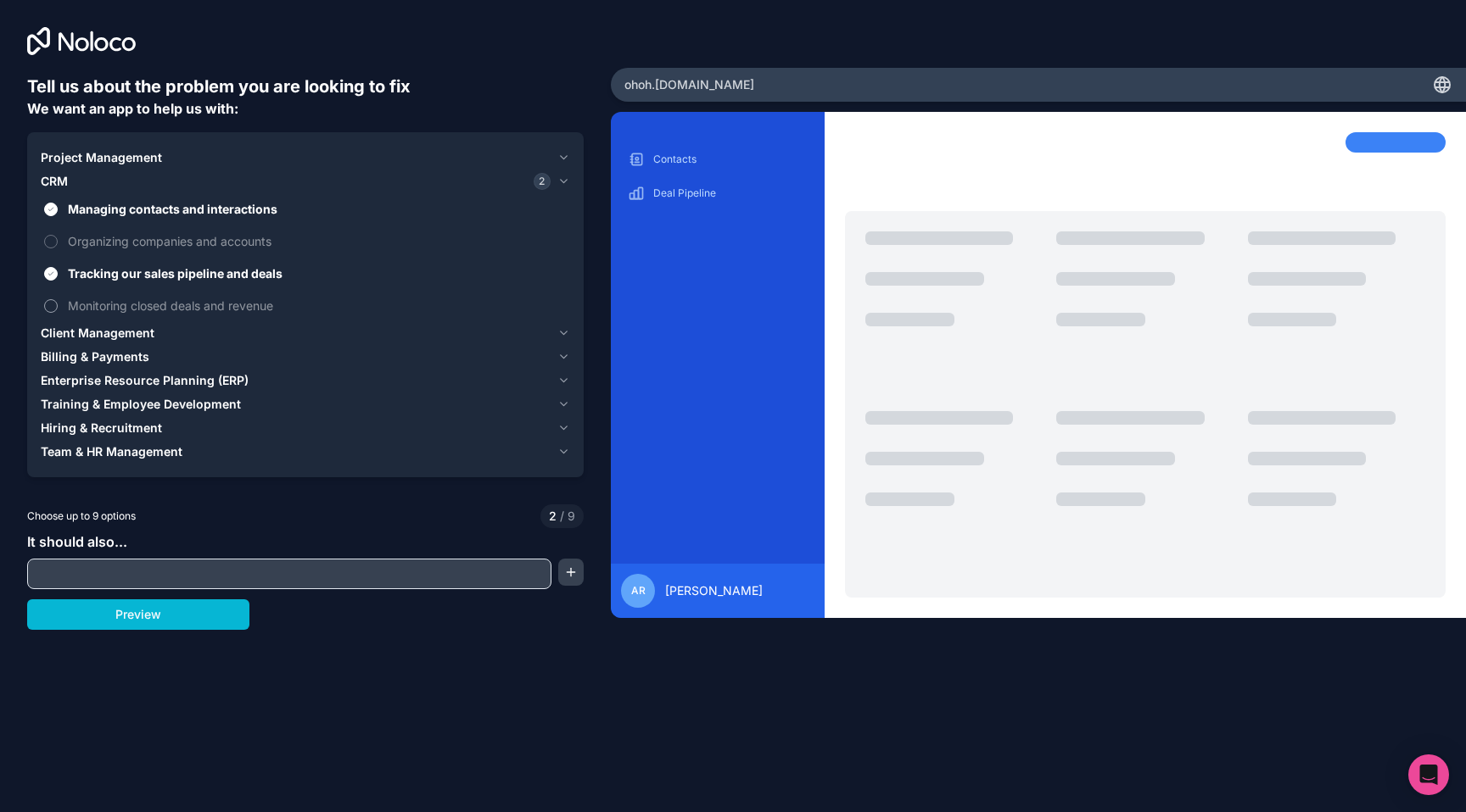
click at [58, 301] on button "Monitoring closed deals and revenue" at bounding box center [51, 306] width 13 height 13
click at [94, 239] on span "Organizing companies and accounts" at bounding box center [318, 241] width 498 height 18
click at [58, 239] on button "Organizing companies and accounts" at bounding box center [51, 241] width 13 height 13
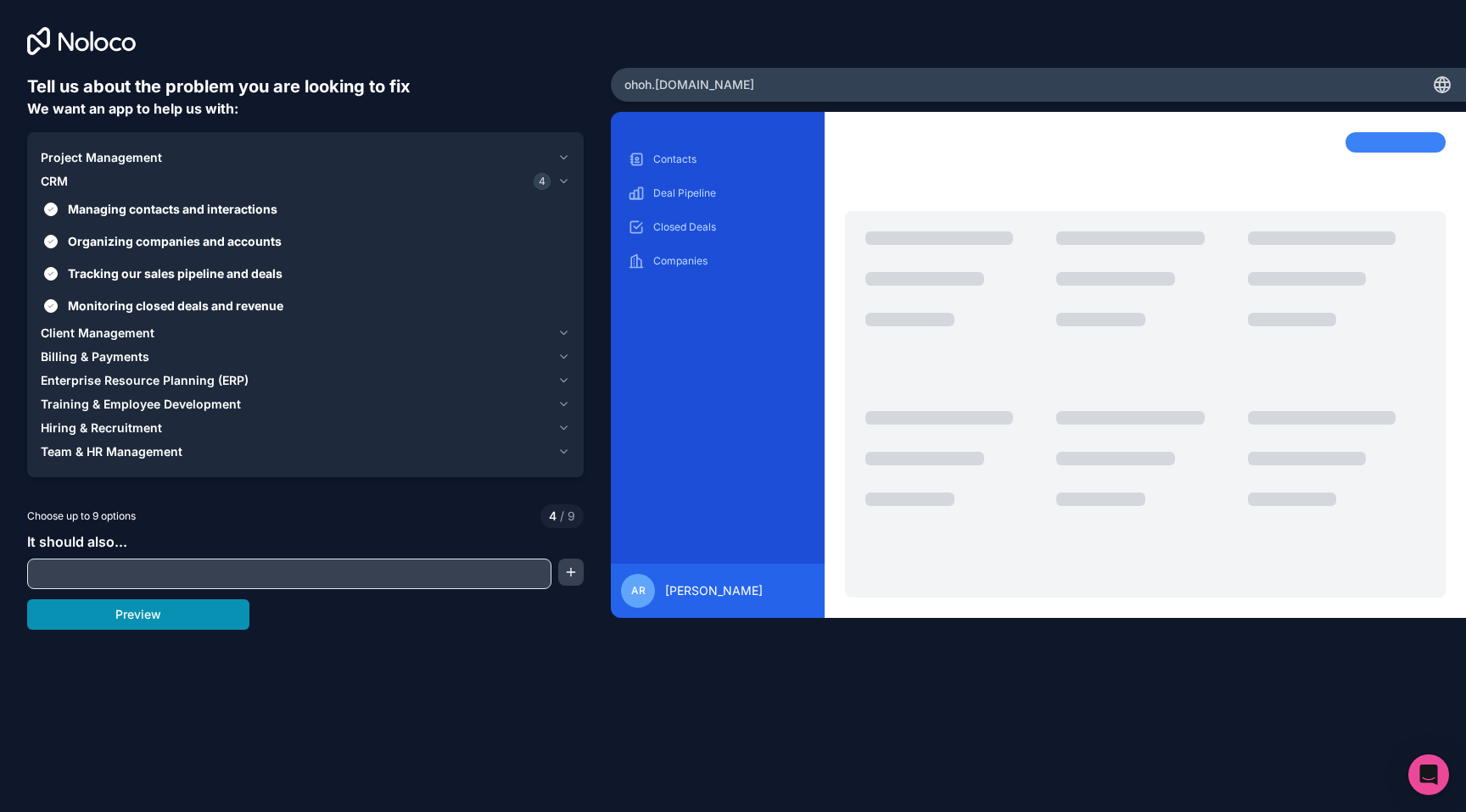
click at [192, 612] on button "Preview" at bounding box center [138, 614] width 223 height 30
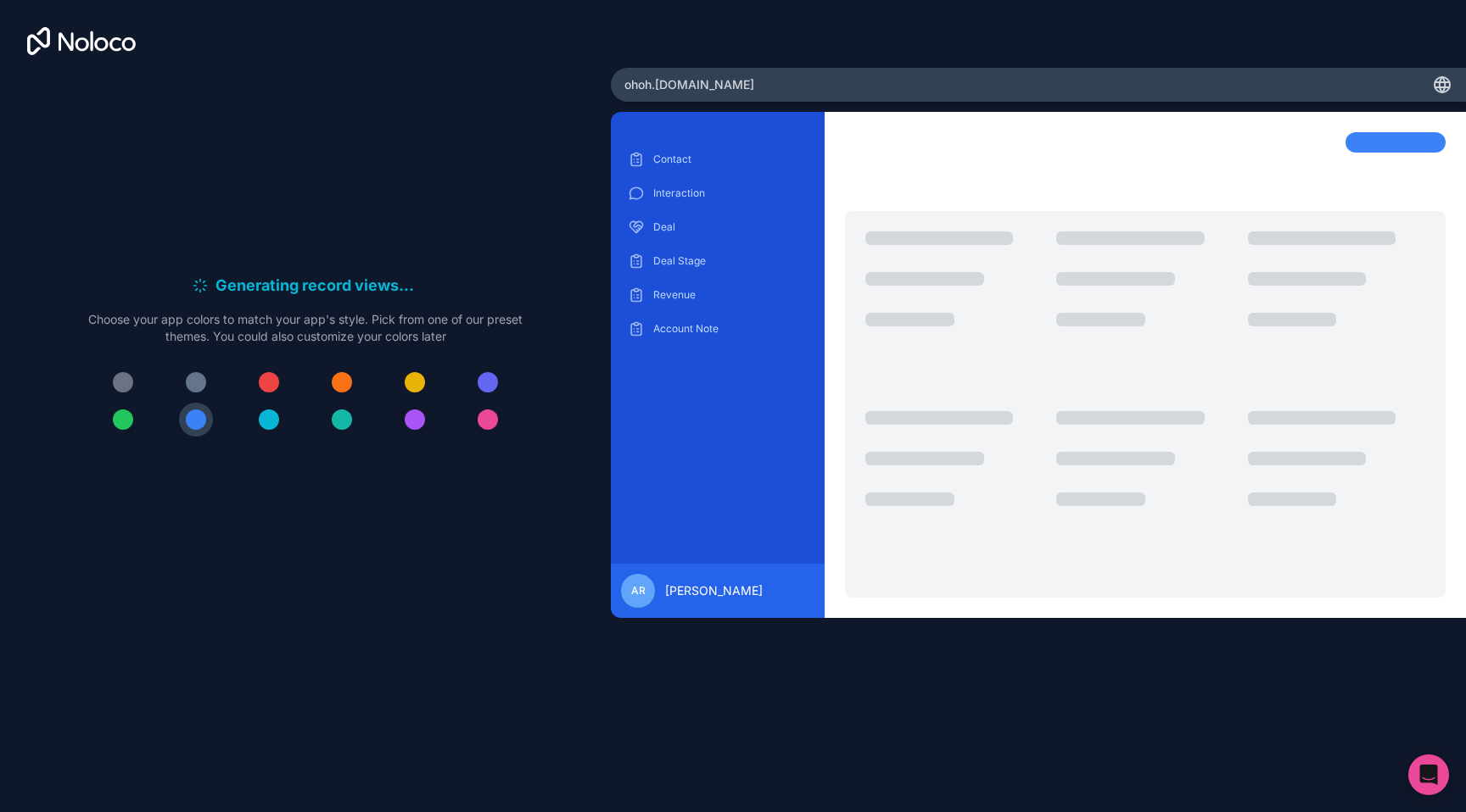
click at [343, 426] on div at bounding box center [341, 419] width 20 height 20
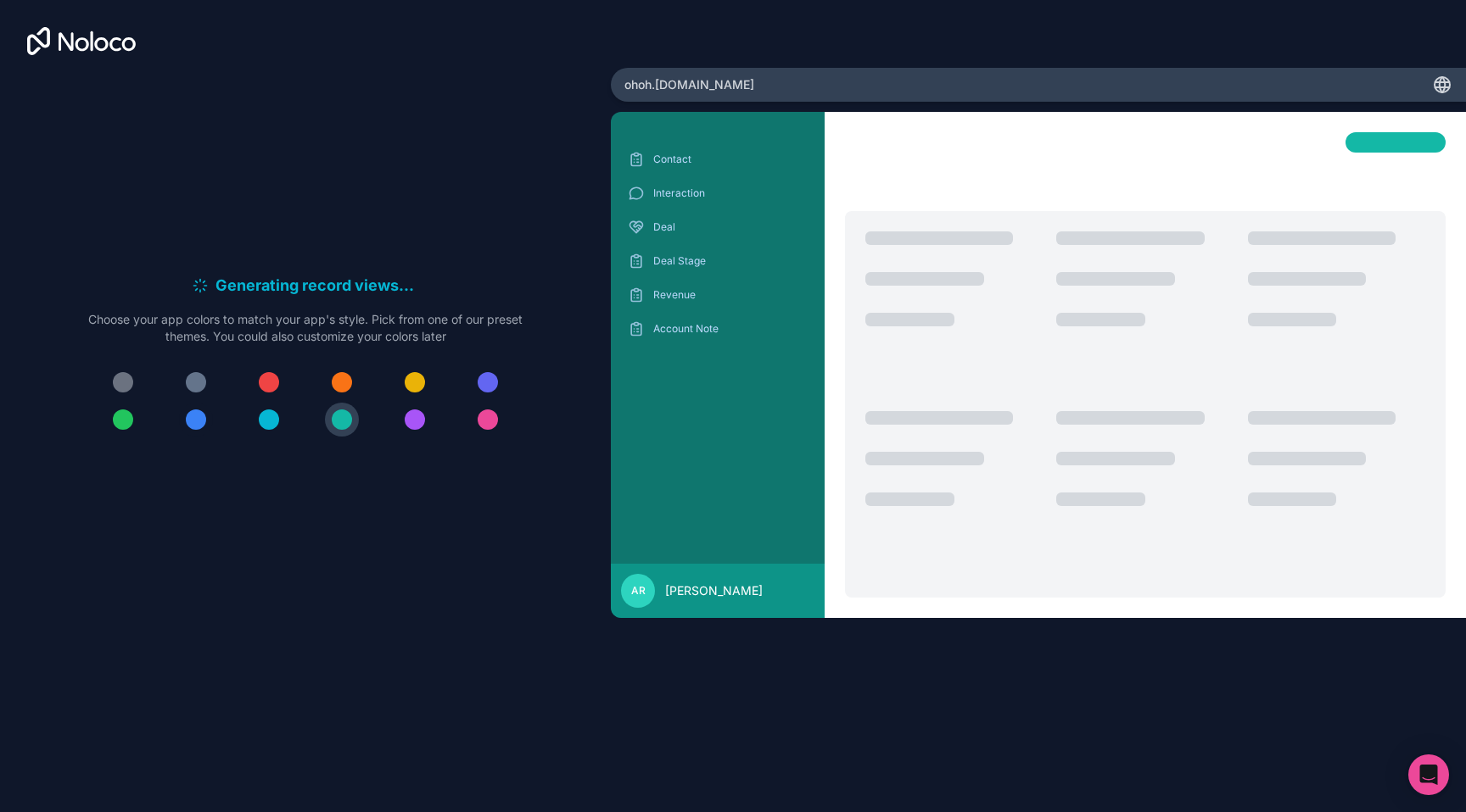
click at [191, 420] on div at bounding box center [195, 419] width 20 height 20
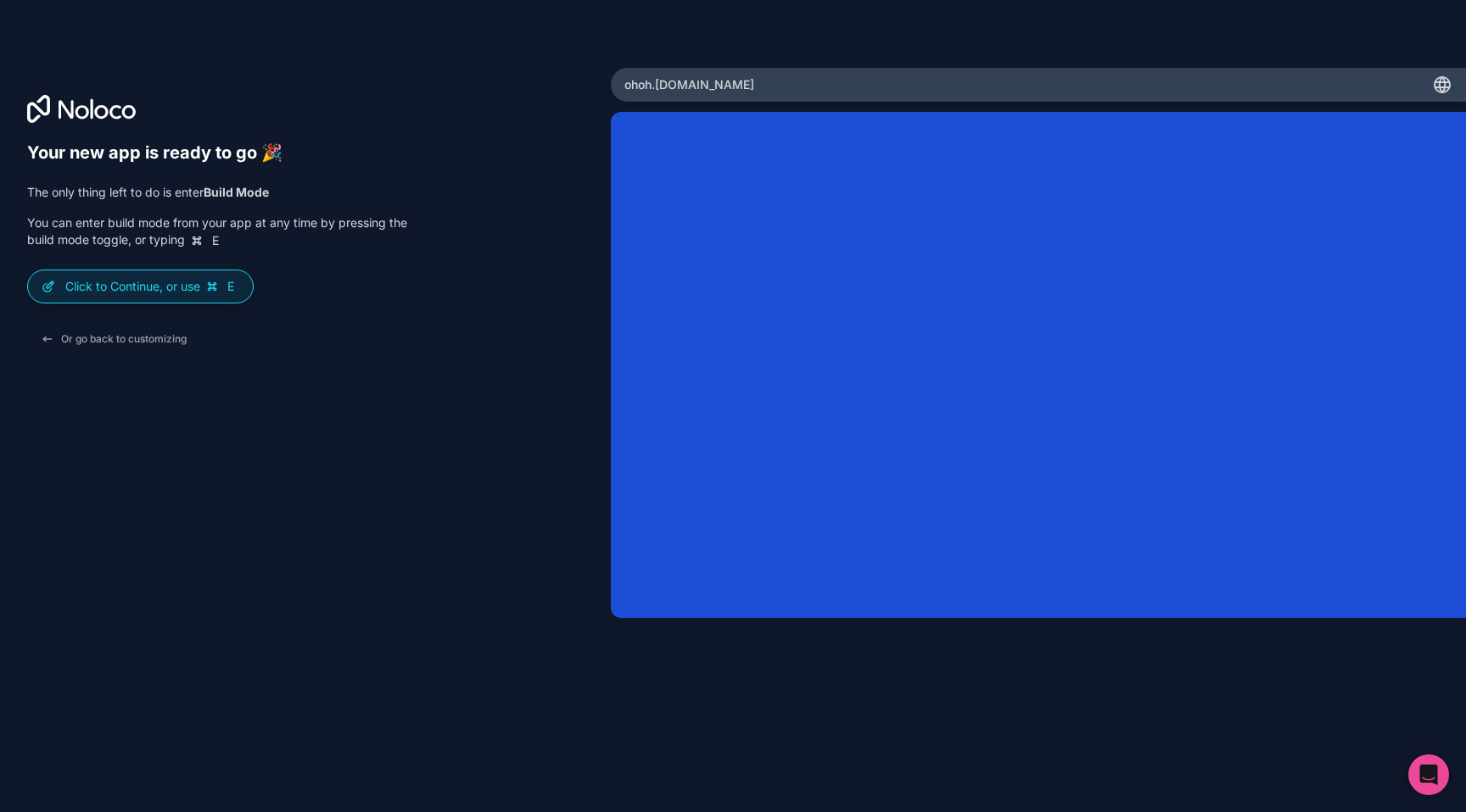
click at [1443, 89] on icon at bounding box center [1444, 84] width 3 height 15
click at [1319, 90] on div "ohoh .noloco.co" at bounding box center [1039, 85] width 855 height 34
click at [1215, 85] on div "ohoh .noloco.co" at bounding box center [1039, 85] width 855 height 34
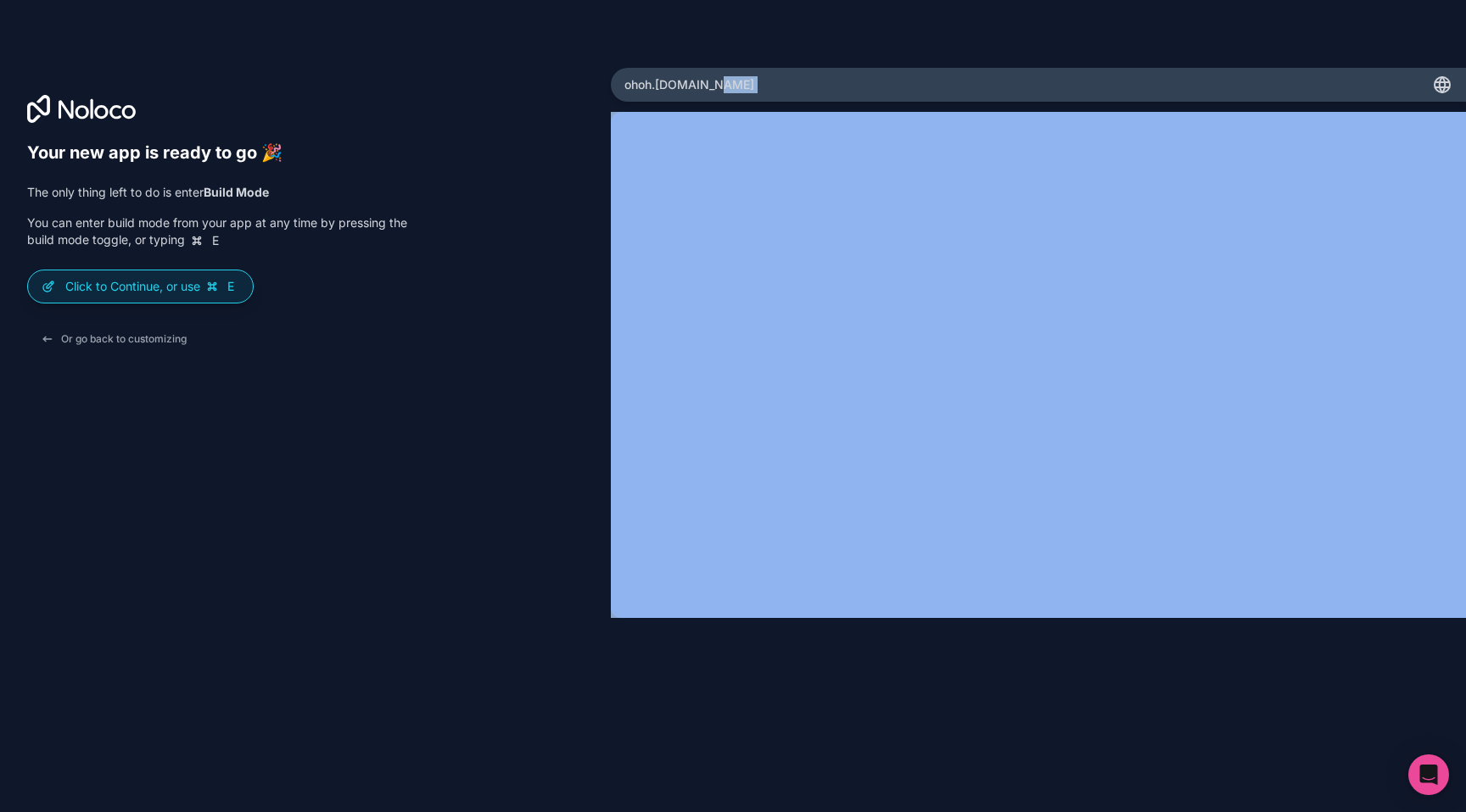
click at [1215, 85] on div "ohoh .noloco.co" at bounding box center [1039, 85] width 855 height 34
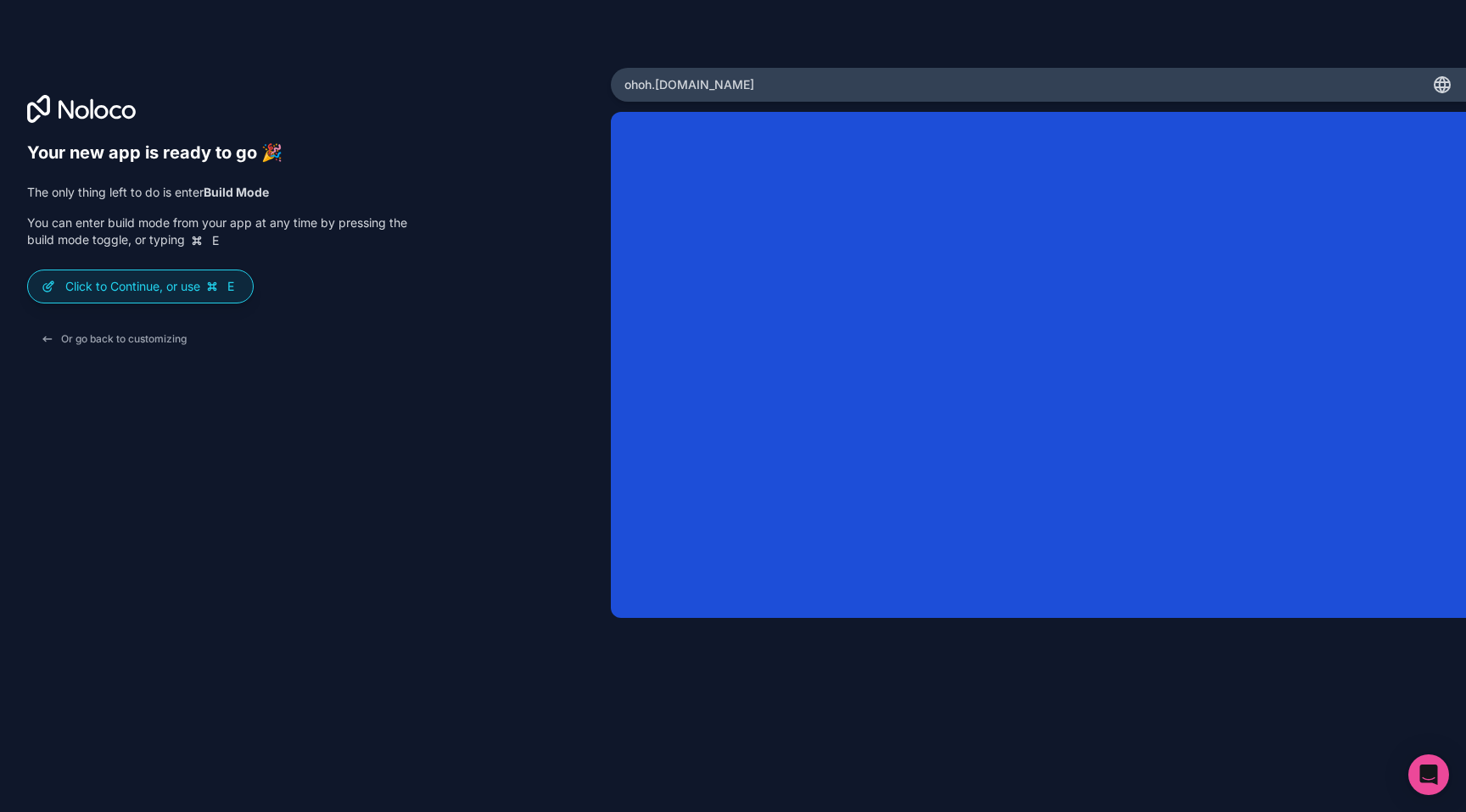
click at [697, 79] on span "ohoh .noloco.co" at bounding box center [689, 84] width 129 height 17
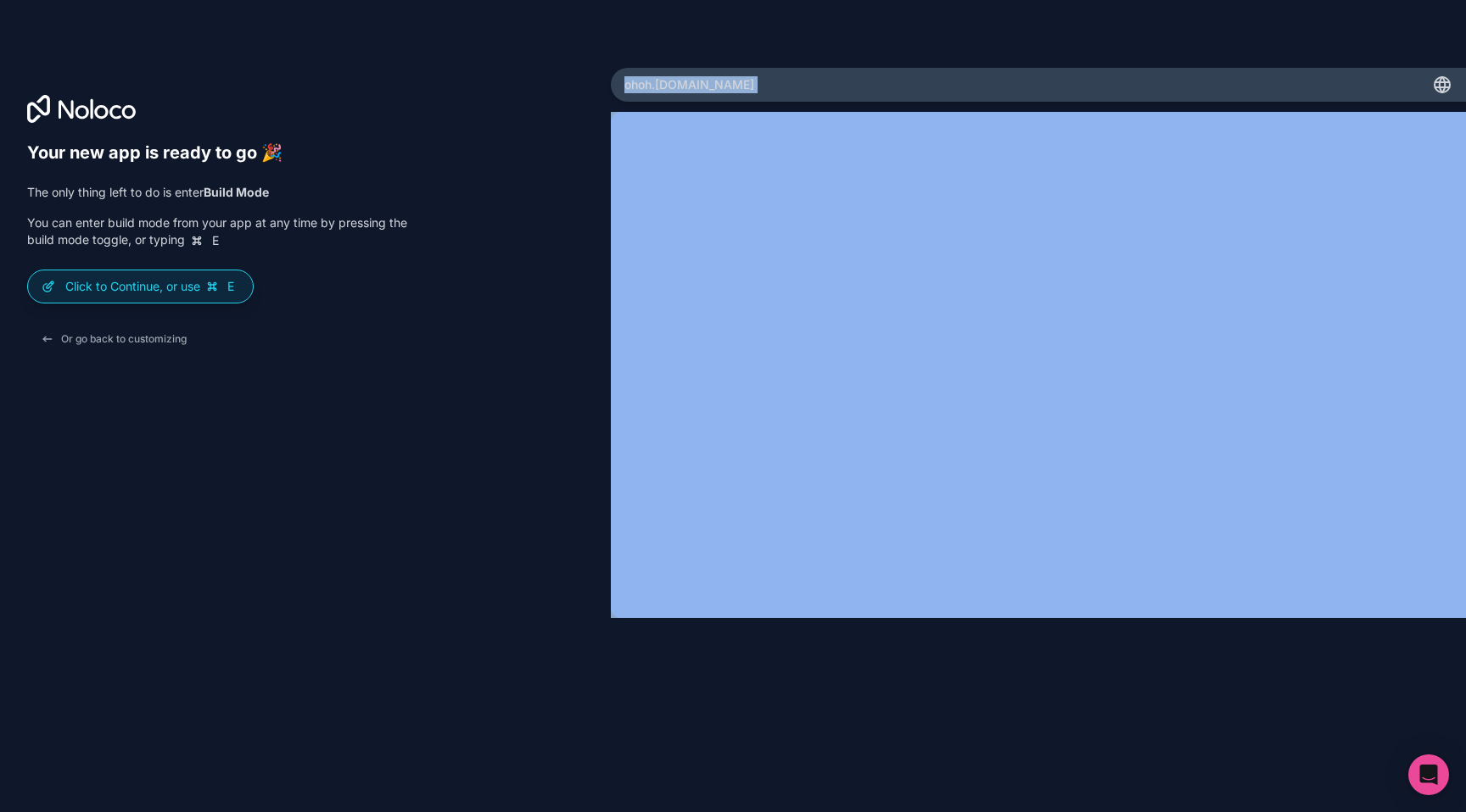
click at [697, 79] on span "ohoh .noloco.co" at bounding box center [689, 84] width 129 height 17
copy div "ohoh .noloco.co"
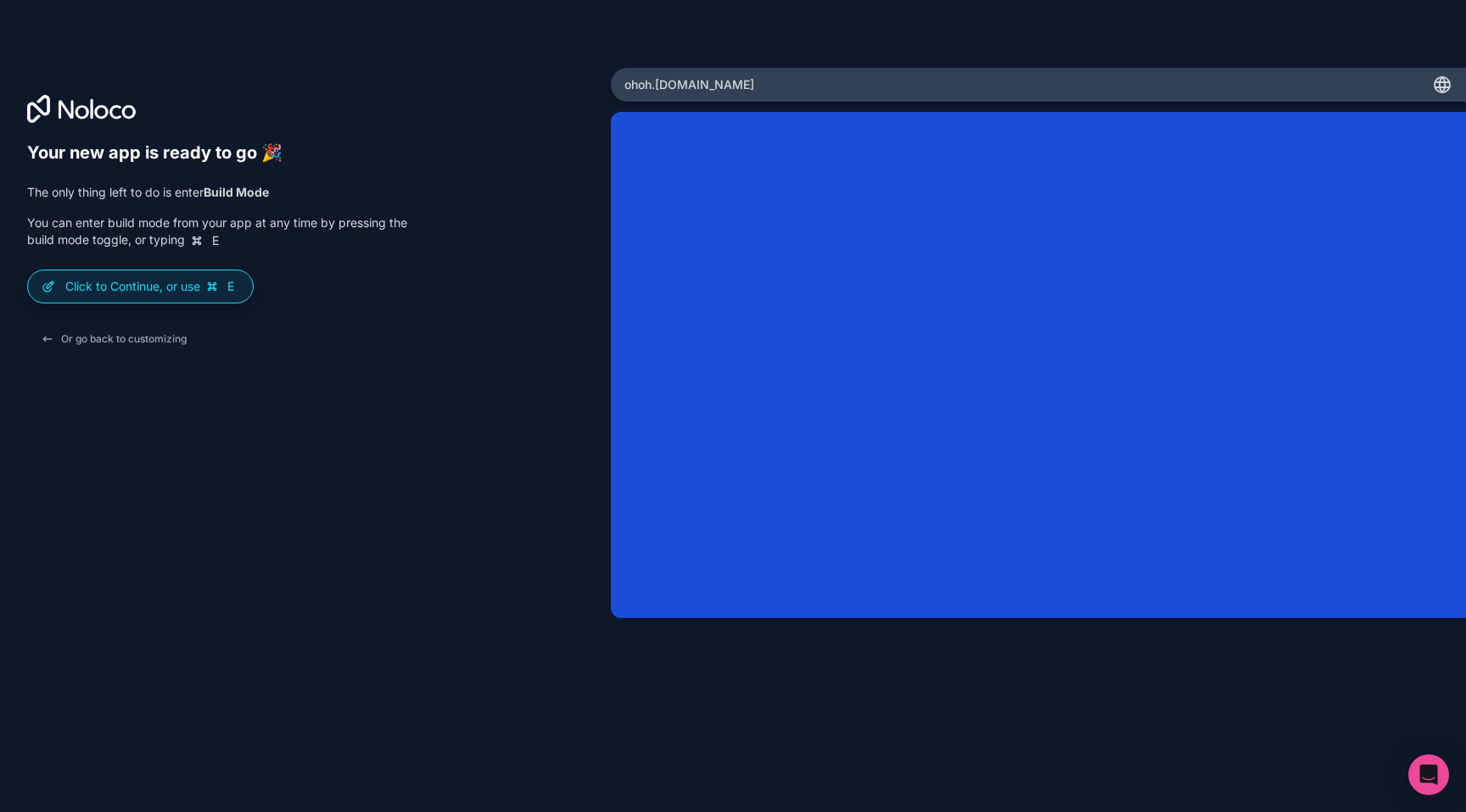
click at [104, 121] on icon at bounding box center [82, 109] width 108 height 28
click at [95, 108] on icon at bounding box center [100, 112] width 13 height 13
click at [45, 90] on div "Your new app is ready to go 🎉 The only thing left to do is enter Build Mode You…" at bounding box center [305, 406] width 611 height 676
click at [44, 101] on icon at bounding box center [82, 109] width 108 height 28
